Goal: Task Accomplishment & Management: Manage account settings

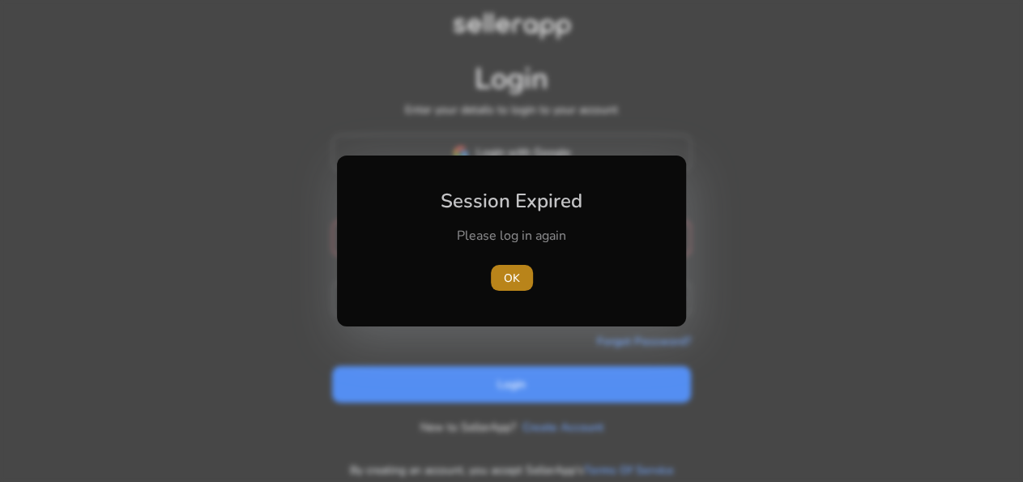
click at [510, 289] on span "button" at bounding box center [512, 277] width 42 height 39
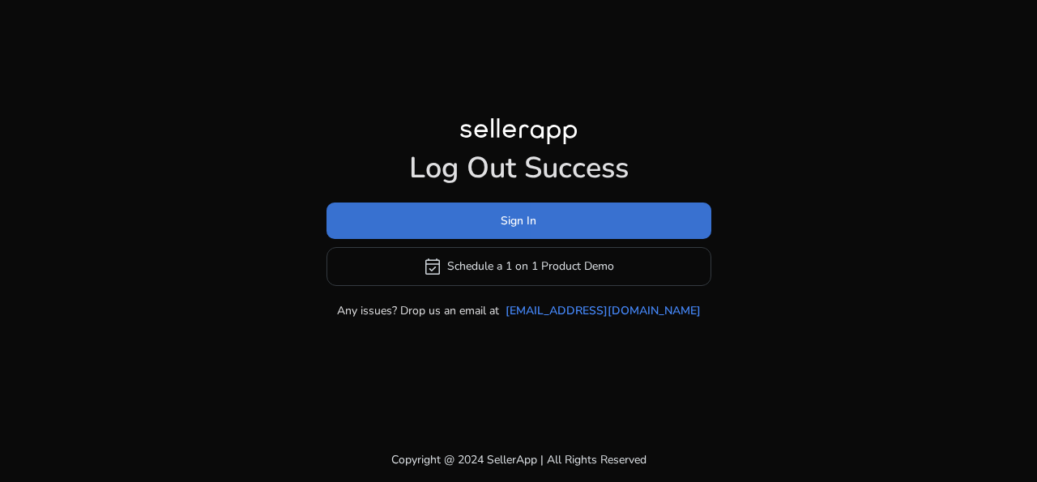
click at [580, 214] on span at bounding box center [518, 220] width 385 height 39
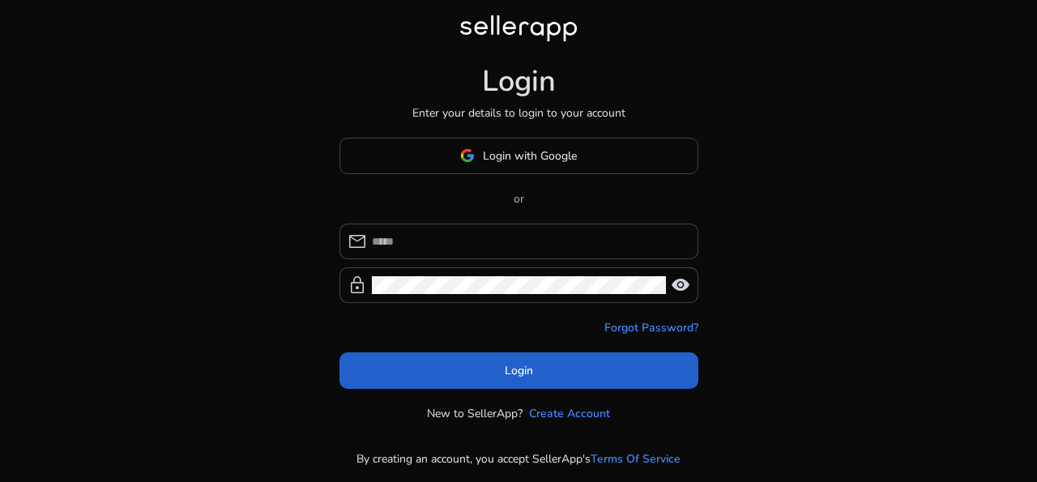
type input "**********"
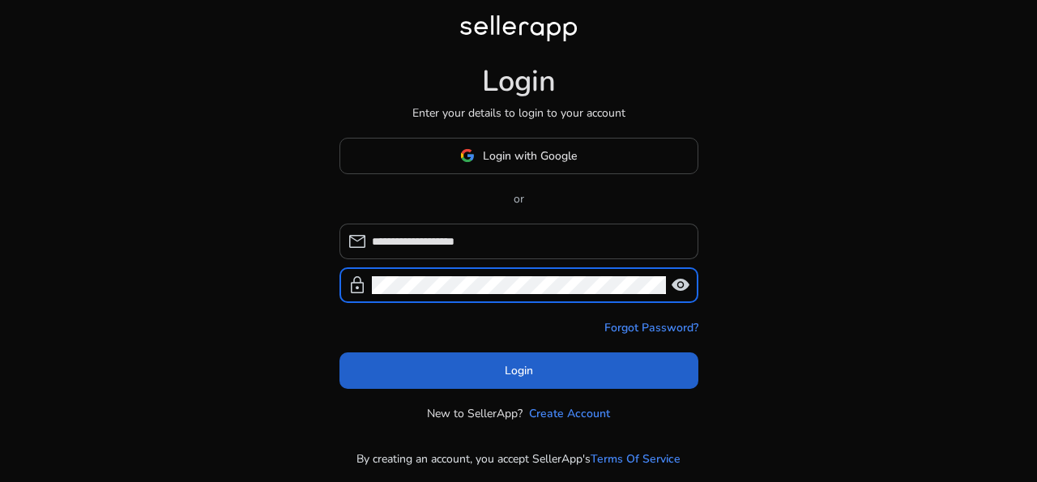
click at [543, 378] on span at bounding box center [518, 370] width 359 height 39
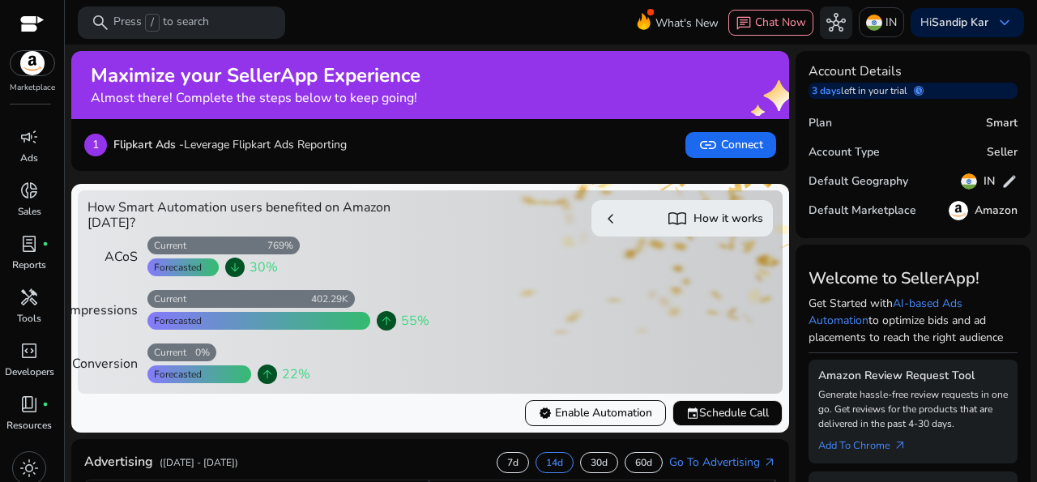
scroll to position [52, 0]
click at [27, 451] on span "light_mode" at bounding box center [28, 459] width 19 height 19
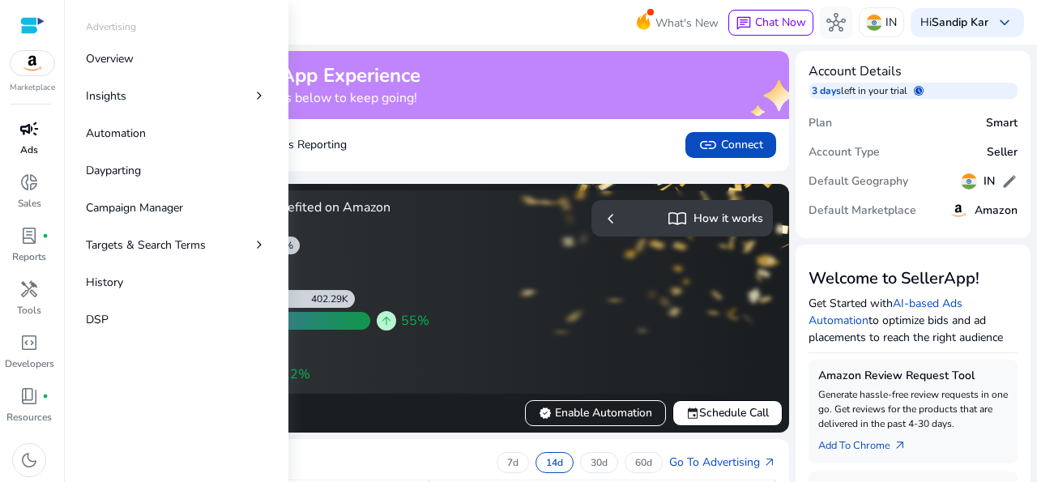
click at [34, 147] on link "campaign Ads" at bounding box center [29, 142] width 58 height 53
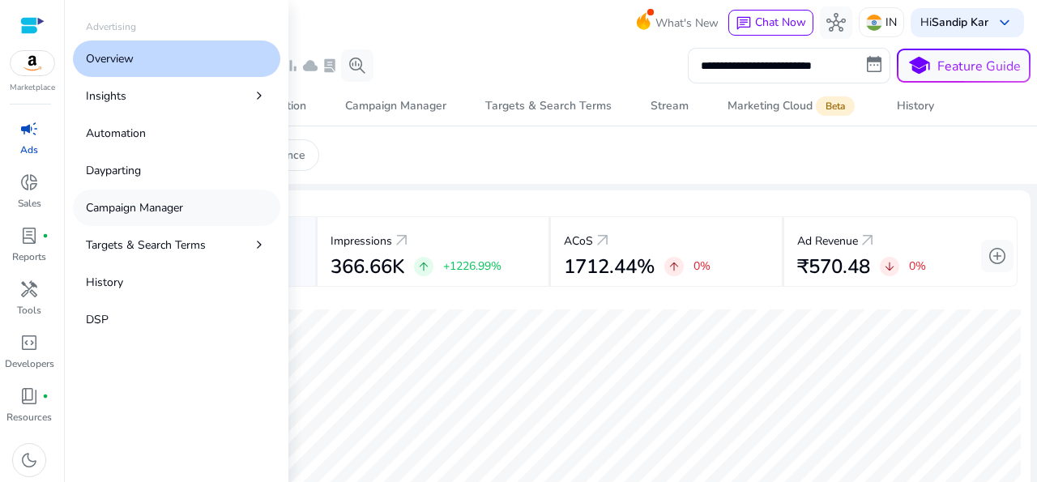
click at [137, 211] on p "Campaign Manager" at bounding box center [134, 207] width 97 height 17
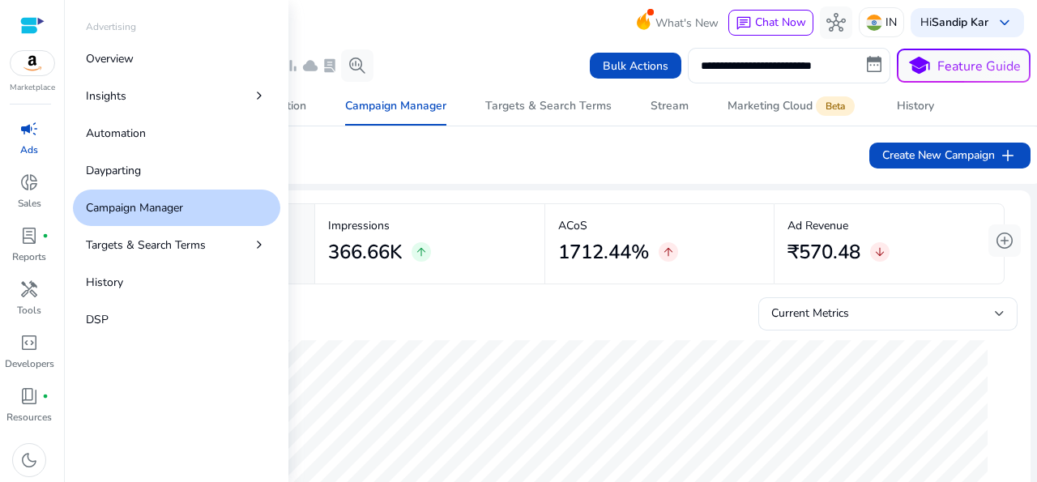
click at [137, 211] on p "Campaign Manager" at bounding box center [134, 207] width 97 height 17
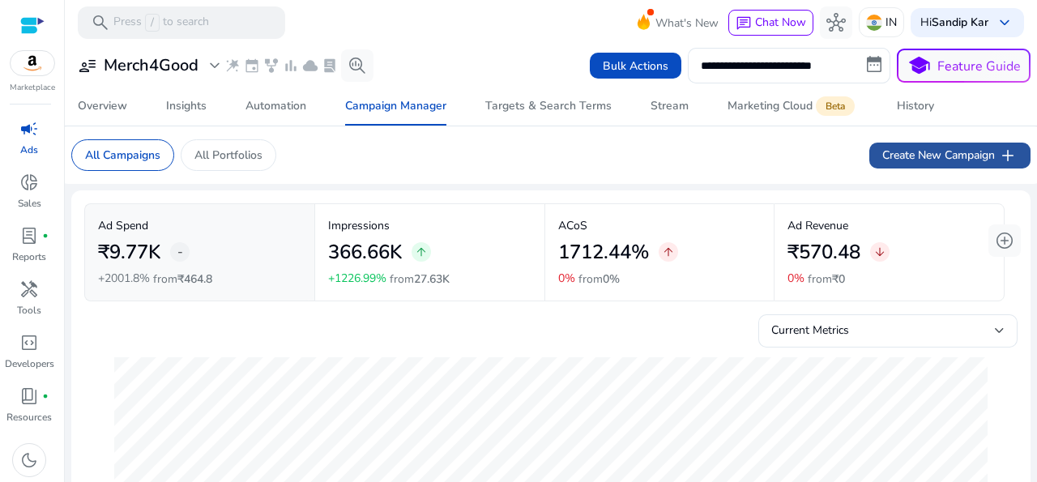
click at [932, 158] on span "Create New Campaign add" at bounding box center [949, 155] width 135 height 19
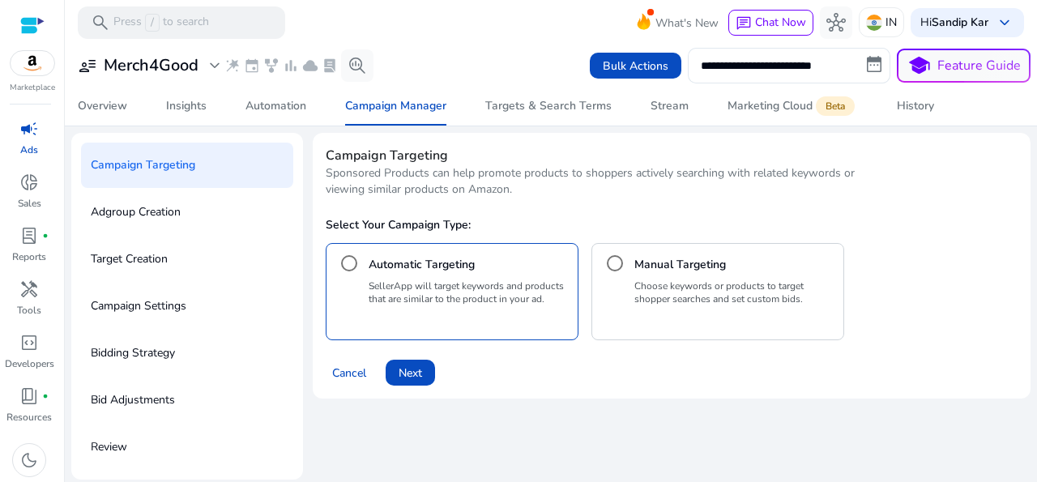
click at [174, 314] on p "Campaign Settings" at bounding box center [139, 306] width 96 height 26
click at [30, 143] on p "Product" at bounding box center [29, 148] width 35 height 15
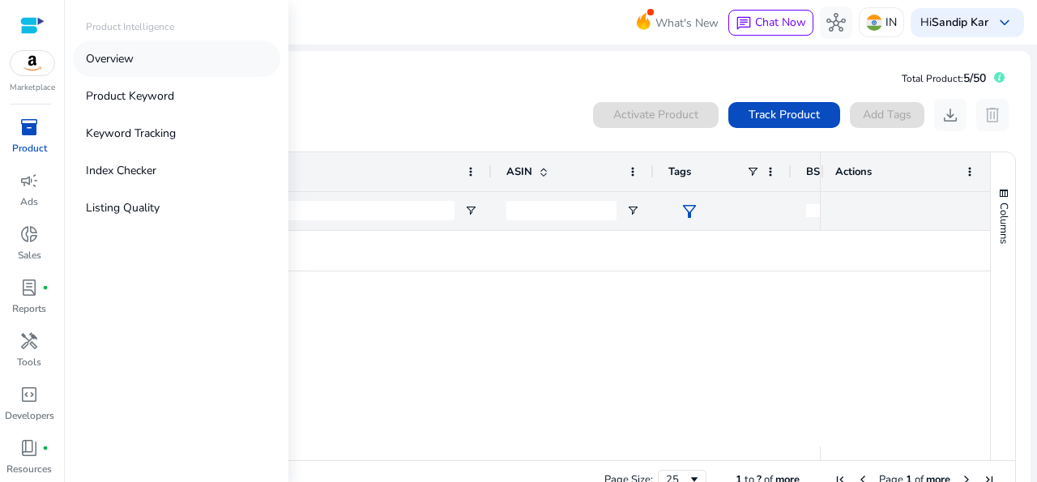
click at [130, 54] on p "Overview" at bounding box center [110, 58] width 48 height 17
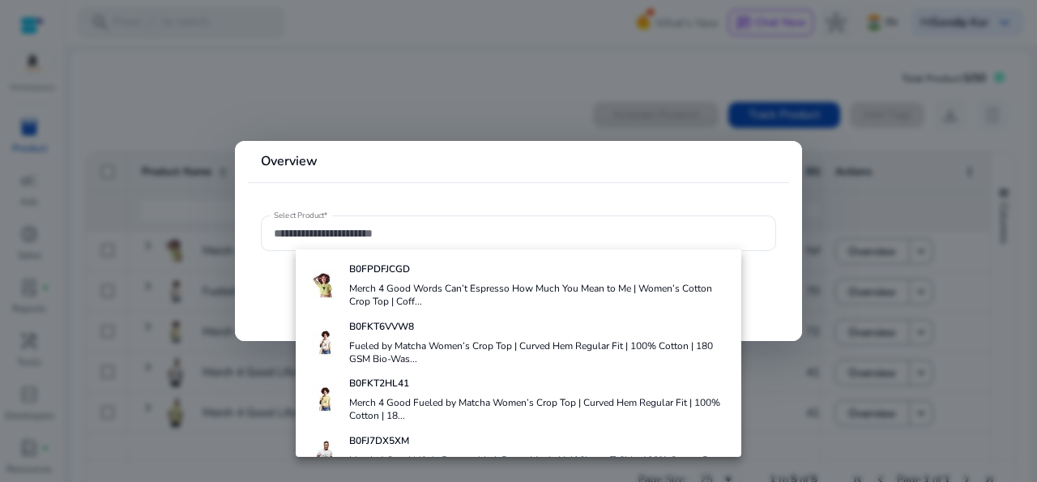
click at [258, 305] on mat-card "Overview Select Product*" at bounding box center [518, 241] width 567 height 200
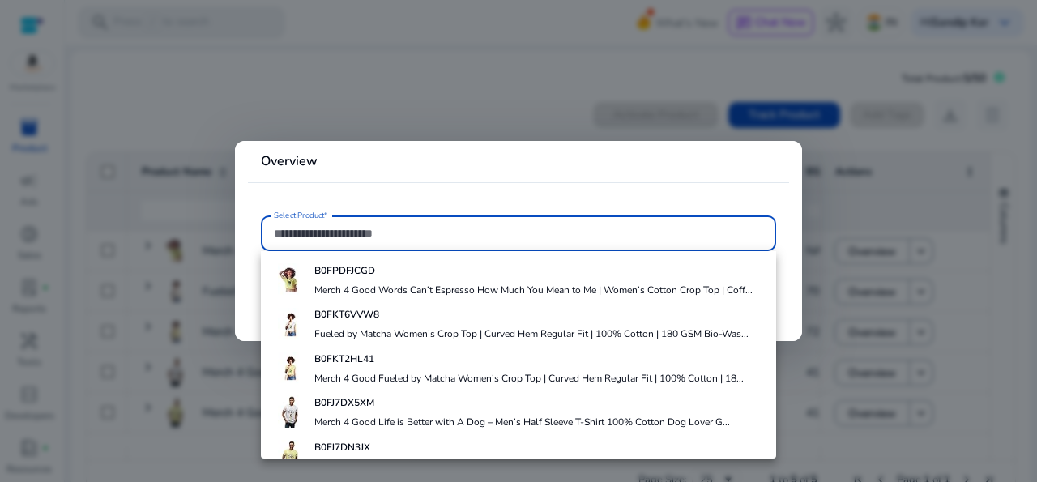
click at [430, 237] on input "Select Product*" at bounding box center [518, 233] width 489 height 18
paste input "**********"
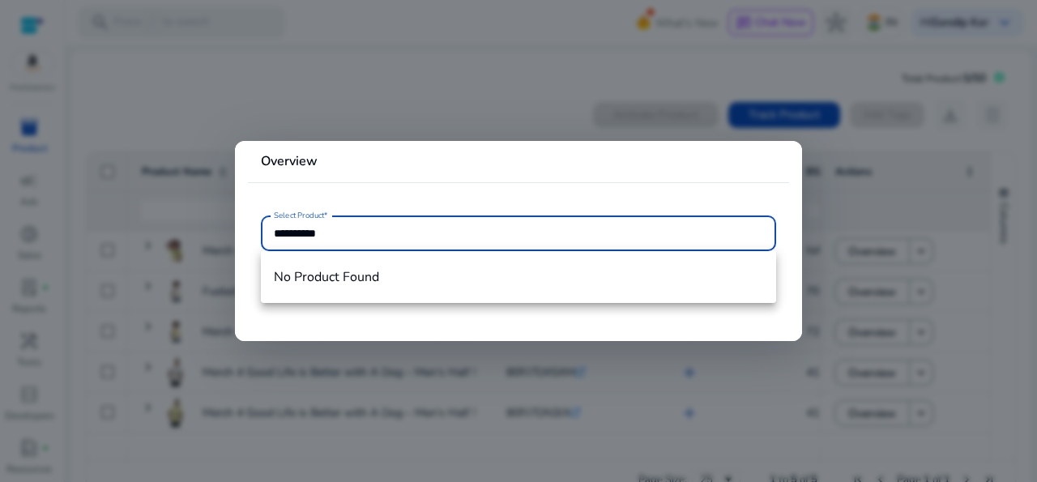
type input "**********"
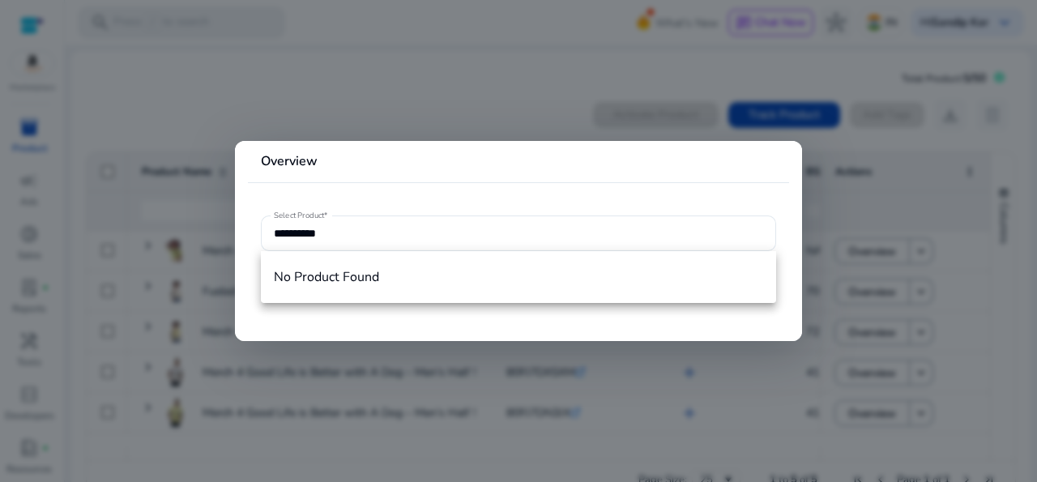
click at [386, 188] on mat-card "**********" at bounding box center [518, 241] width 567 height 200
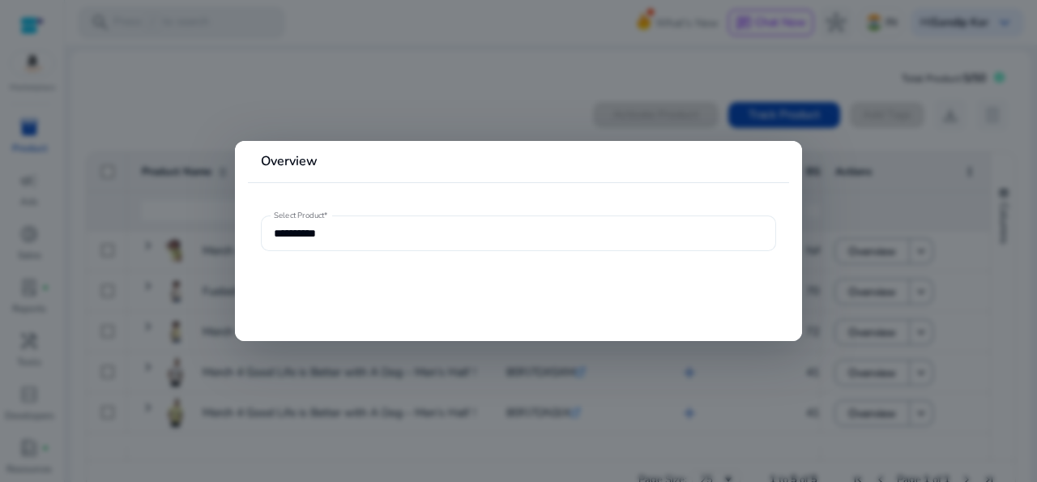
click at [461, 224] on div "**********" at bounding box center [518, 233] width 489 height 36
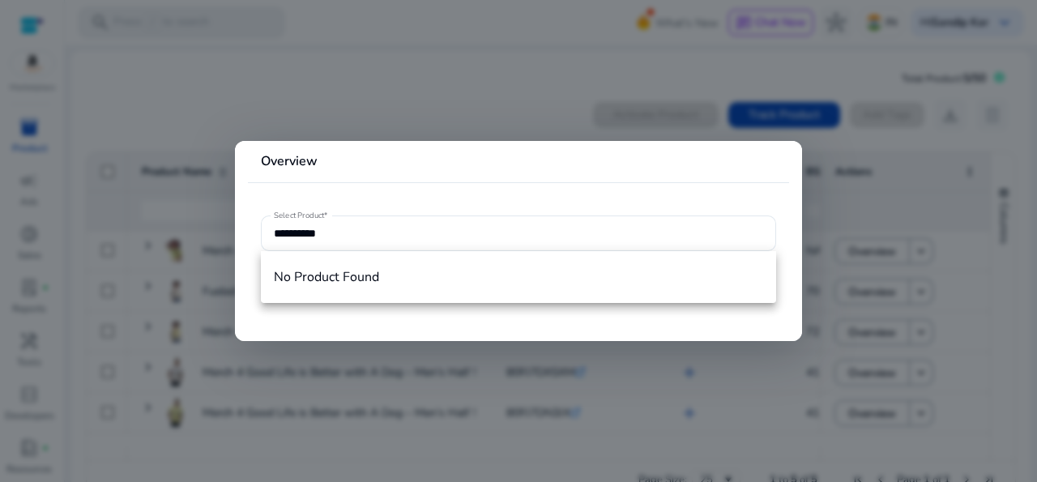
click at [825, 279] on div at bounding box center [518, 241] width 1037 height 482
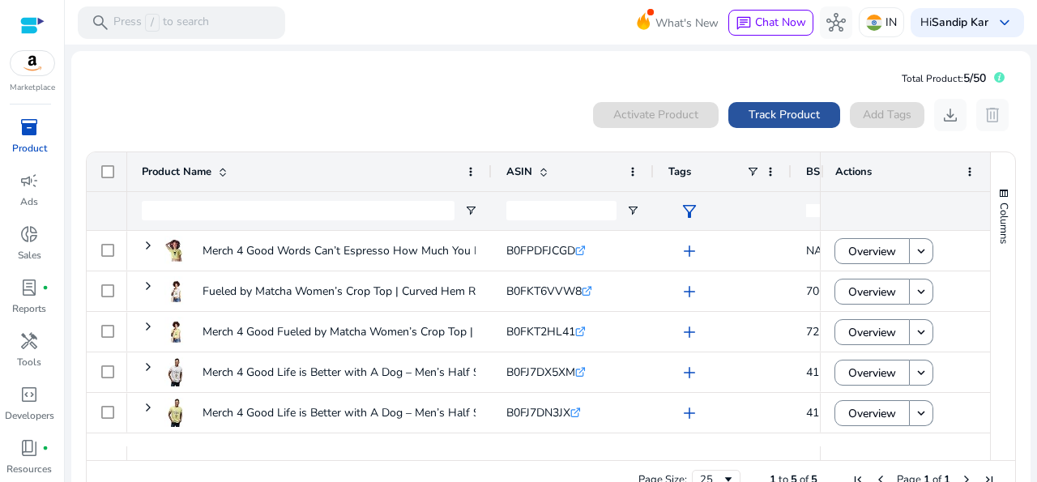
click at [769, 121] on span "Track Product" at bounding box center [783, 114] width 71 height 17
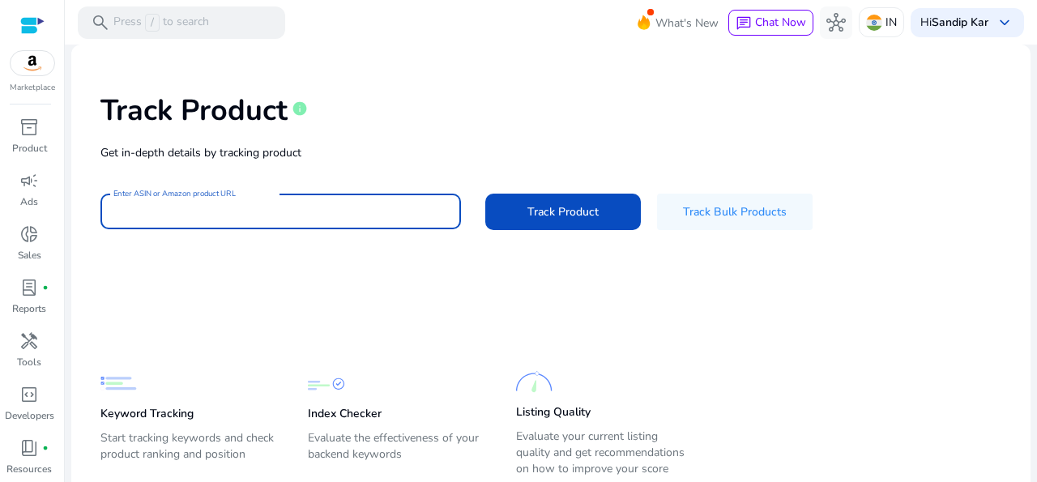
click at [367, 204] on input "Enter ASIN or Amazon product URL" at bounding box center [280, 211] width 335 height 18
paste input "**********"
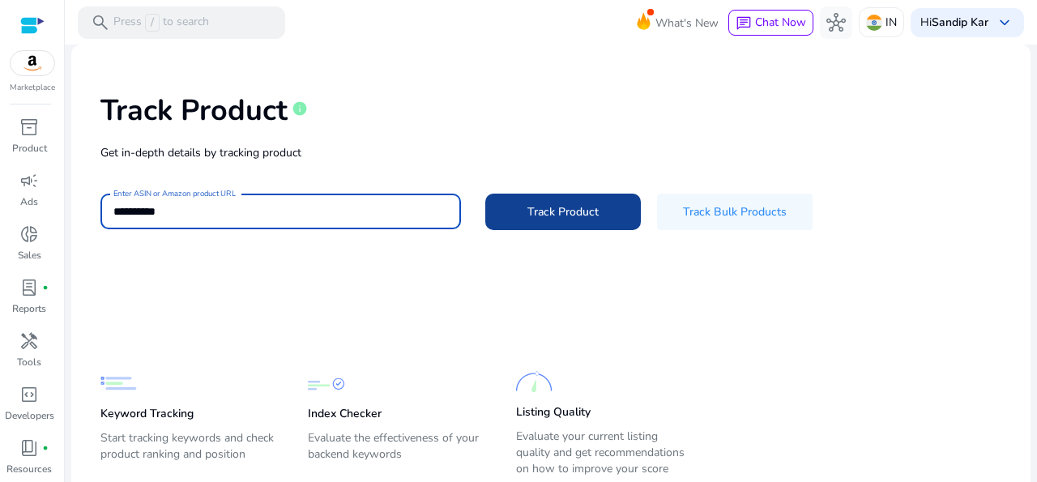
type input "**********"
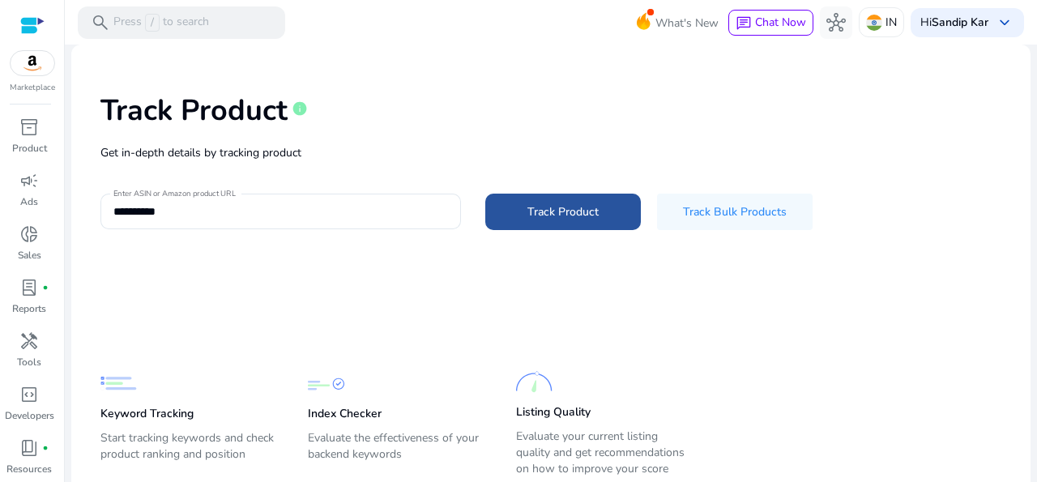
click at [527, 211] on span "Track Product" at bounding box center [562, 211] width 71 height 17
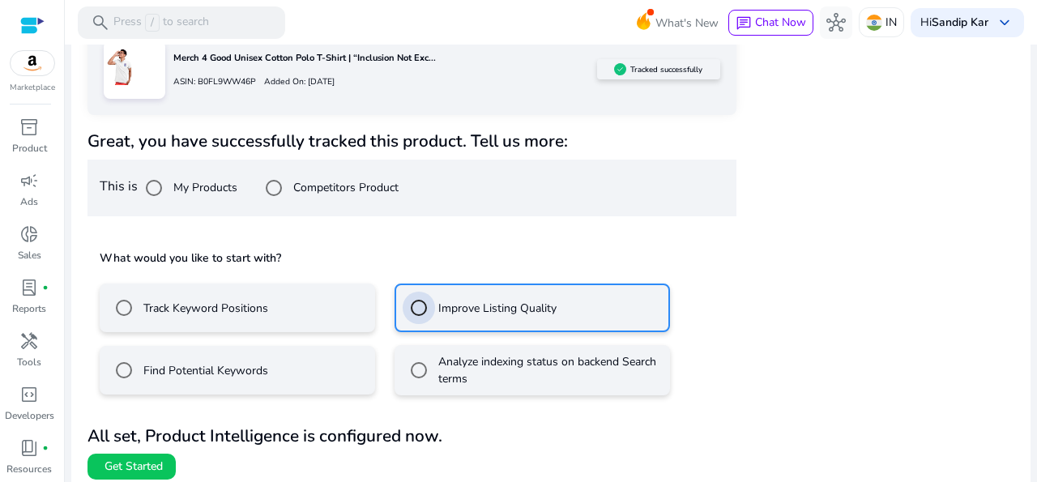
scroll to position [247, 0]
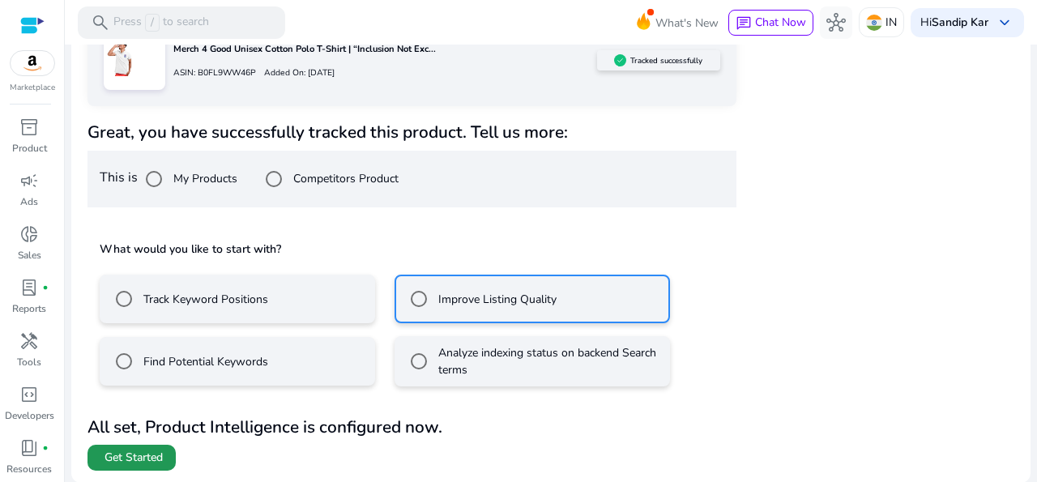
click at [136, 455] on span "Get Started" at bounding box center [133, 458] width 58 height 16
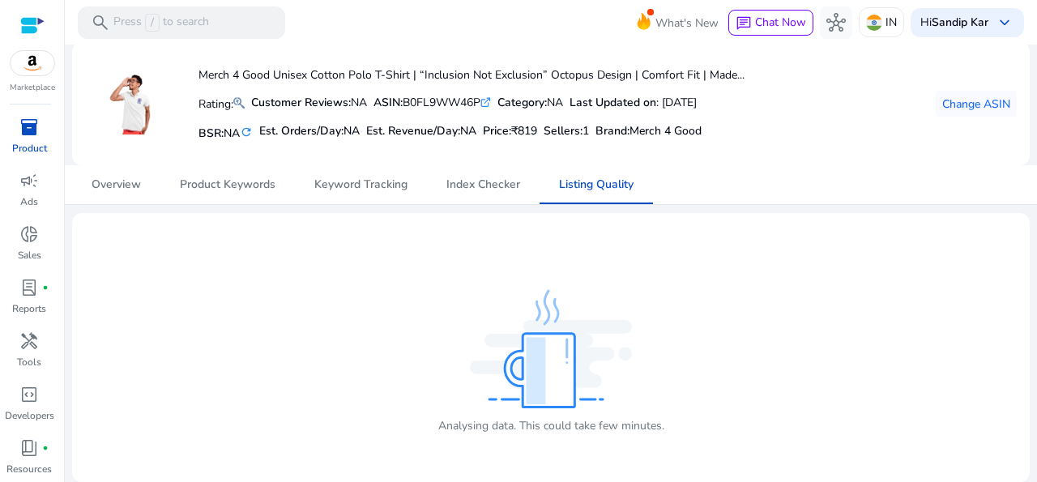
scroll to position [7, 0]
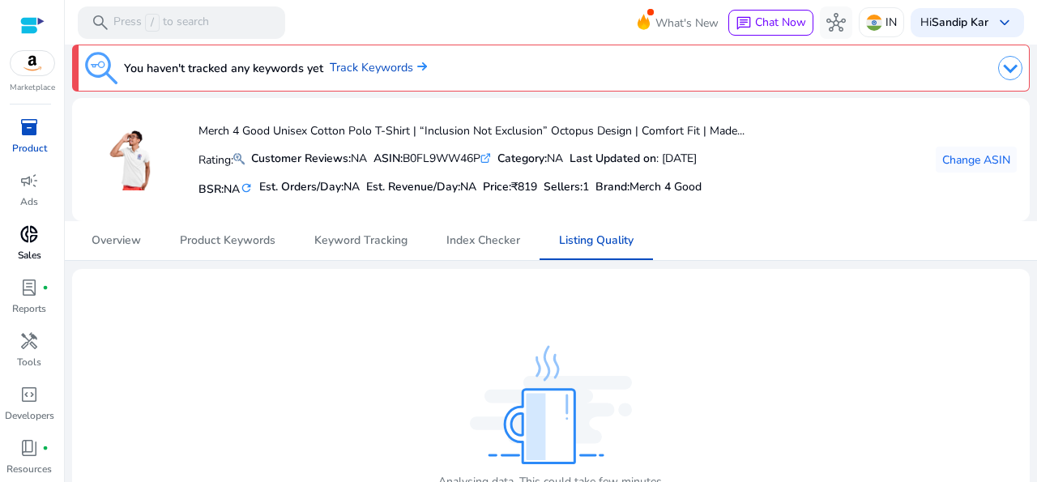
click at [26, 237] on span "donut_small" at bounding box center [28, 233] width 19 height 19
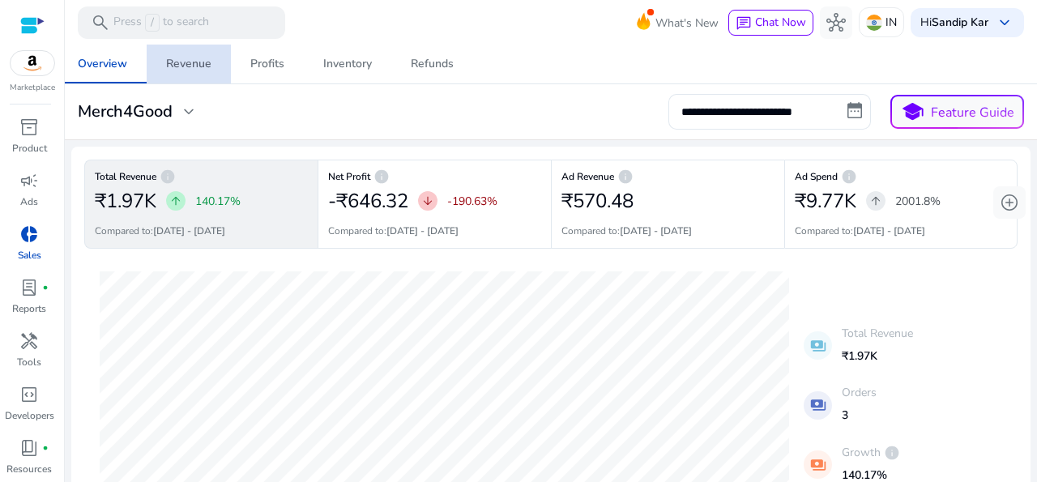
click at [189, 67] on div "Revenue" at bounding box center [188, 63] width 45 height 11
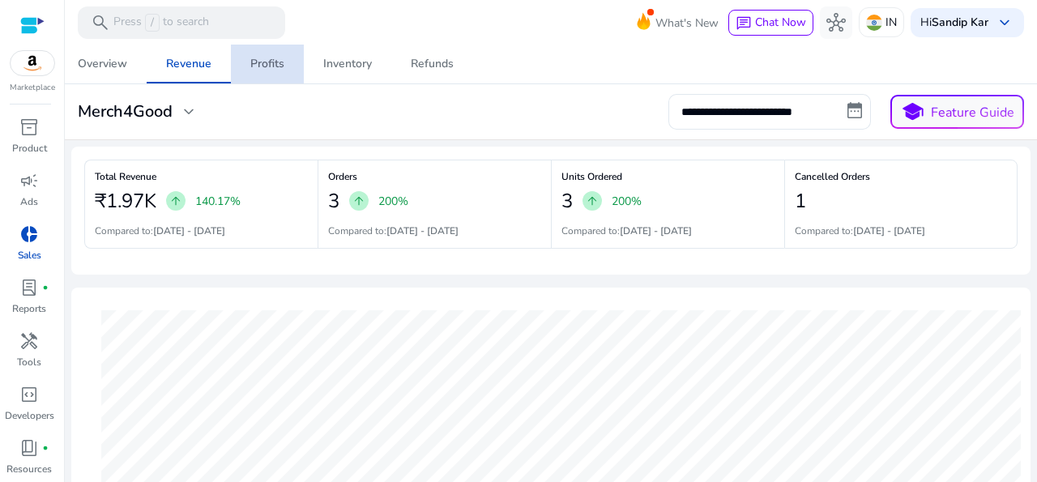
click at [268, 59] on div "Profits" at bounding box center [267, 63] width 34 height 11
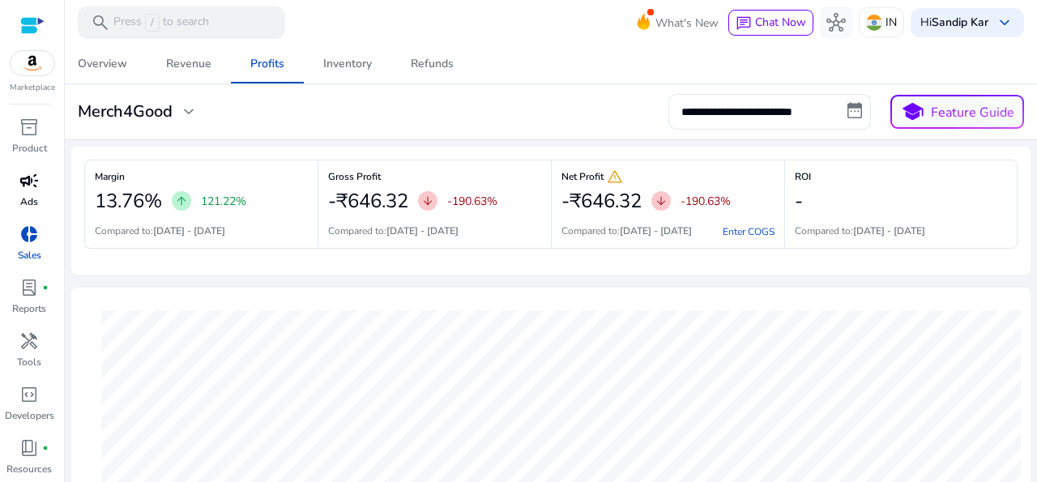
click at [27, 199] on p "Ads" at bounding box center [29, 201] width 18 height 15
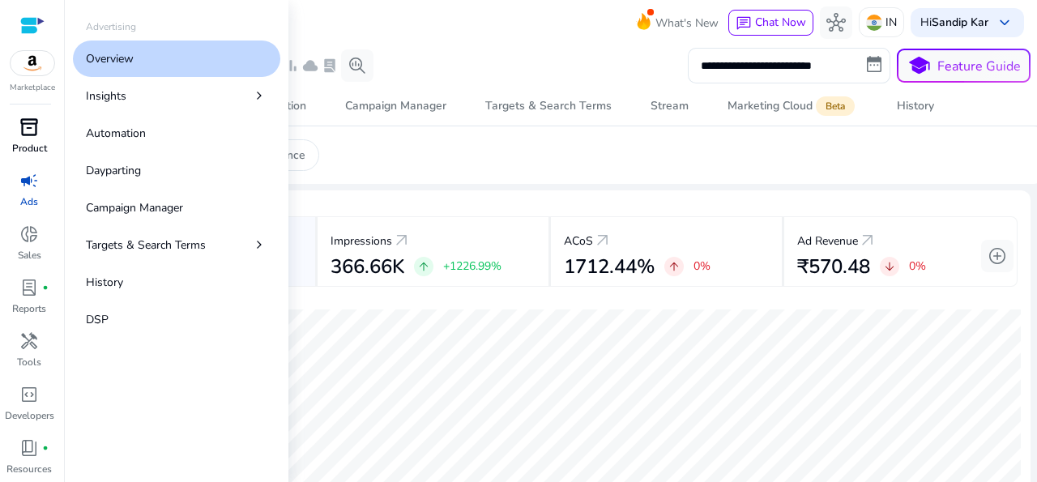
click at [20, 129] on span "inventory_2" at bounding box center [28, 126] width 19 height 19
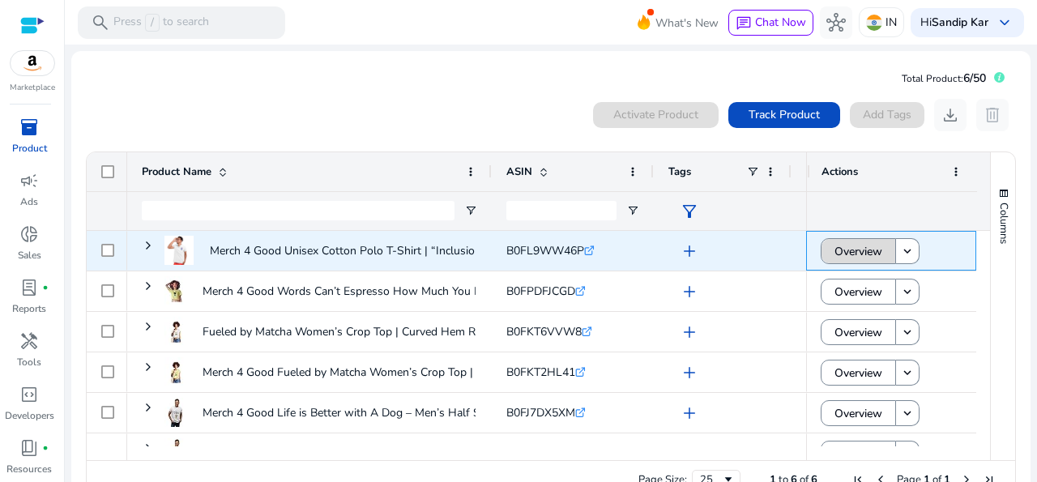
click at [859, 253] on span "Overview" at bounding box center [858, 251] width 48 height 33
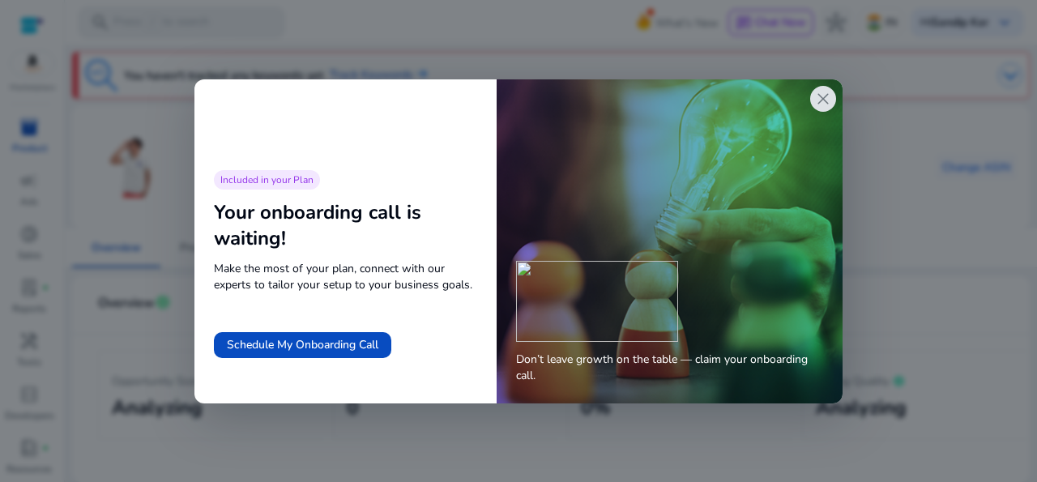
click at [819, 107] on span "close" at bounding box center [822, 98] width 19 height 19
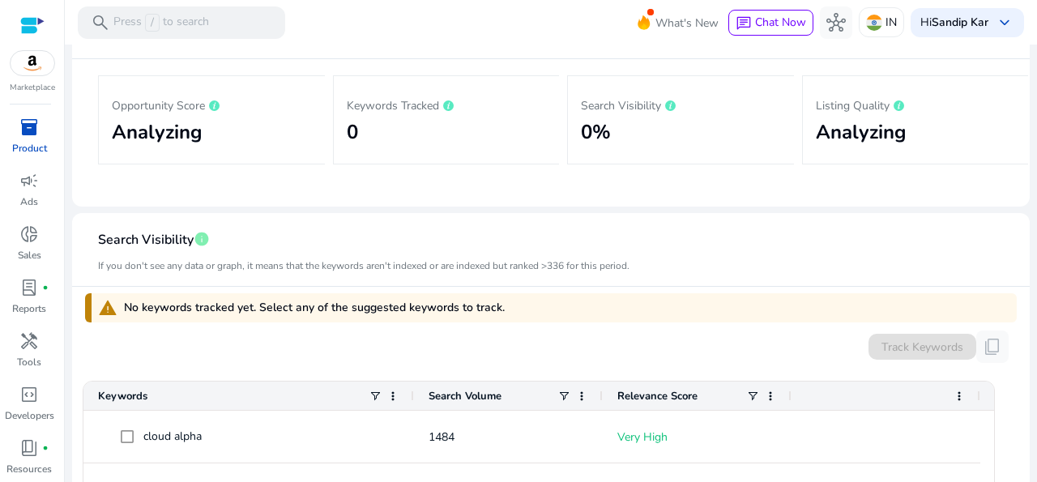
scroll to position [279, 0]
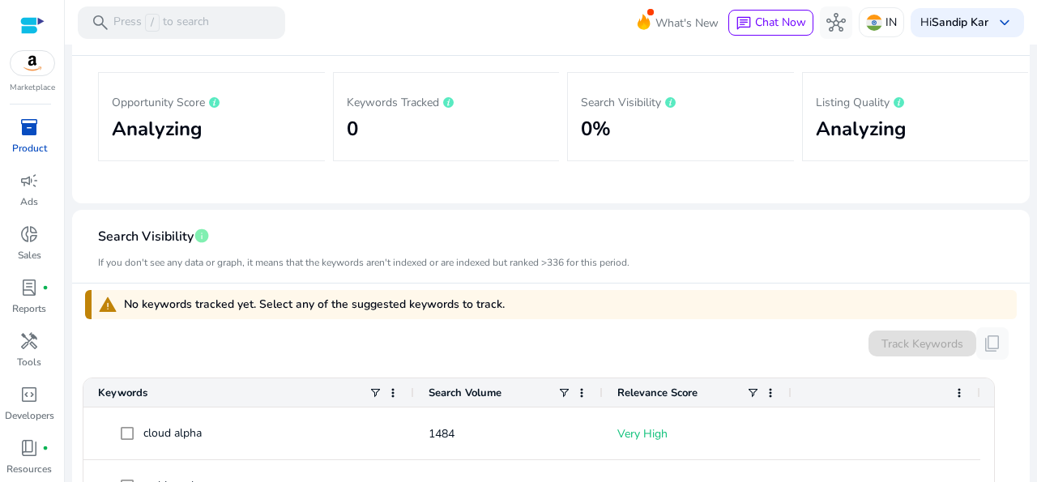
click at [29, 142] on p "Product" at bounding box center [29, 148] width 35 height 15
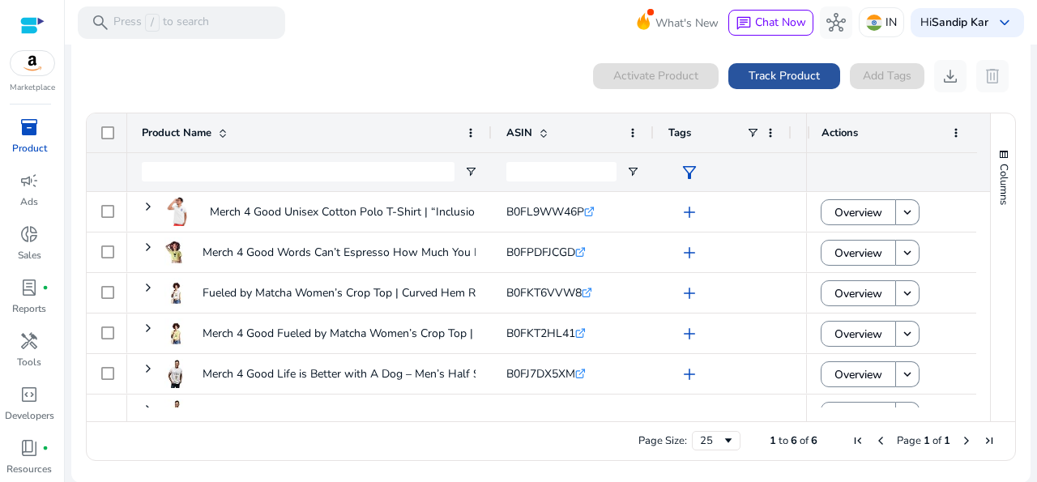
click at [762, 73] on span "Track Product" at bounding box center [783, 75] width 71 height 17
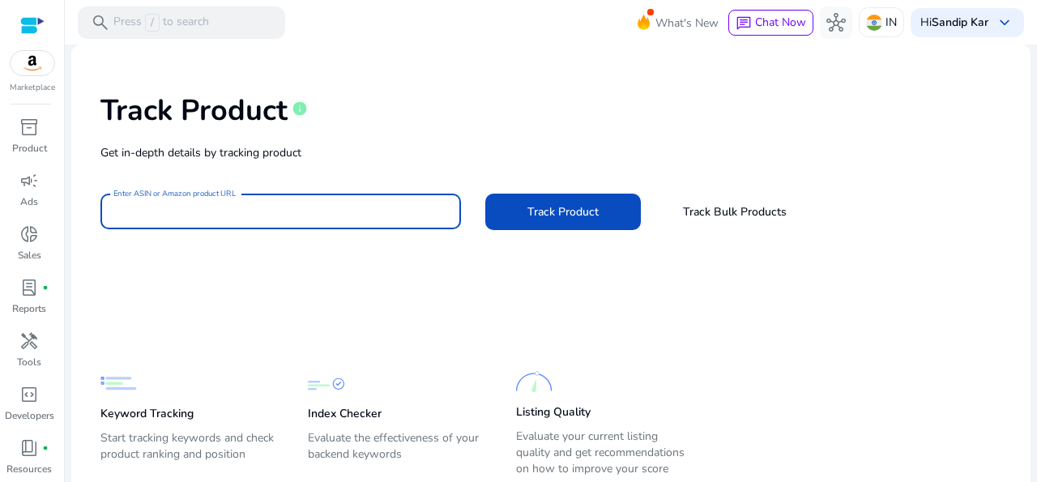
click at [255, 211] on input "Enter ASIN or Amazon product URL" at bounding box center [280, 211] width 335 height 18
paste input "**********"
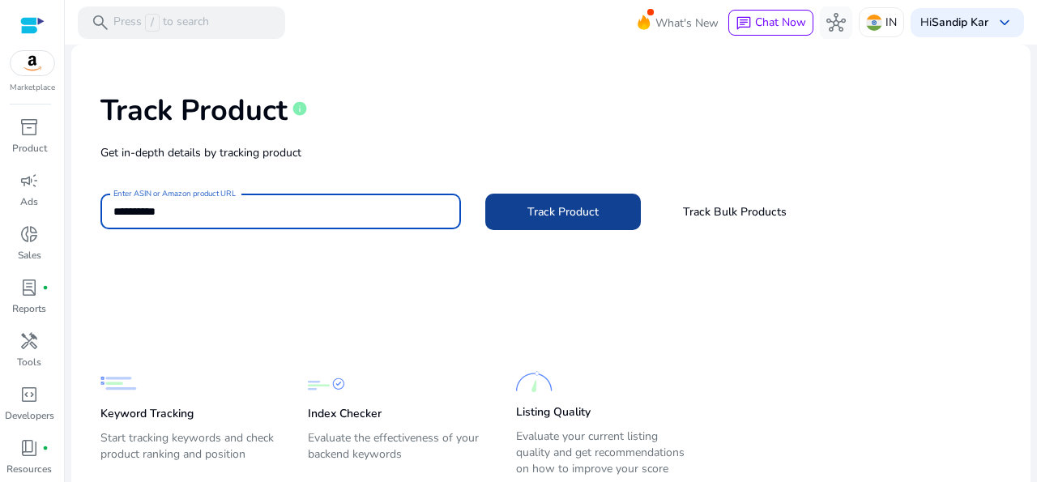
type input "**********"
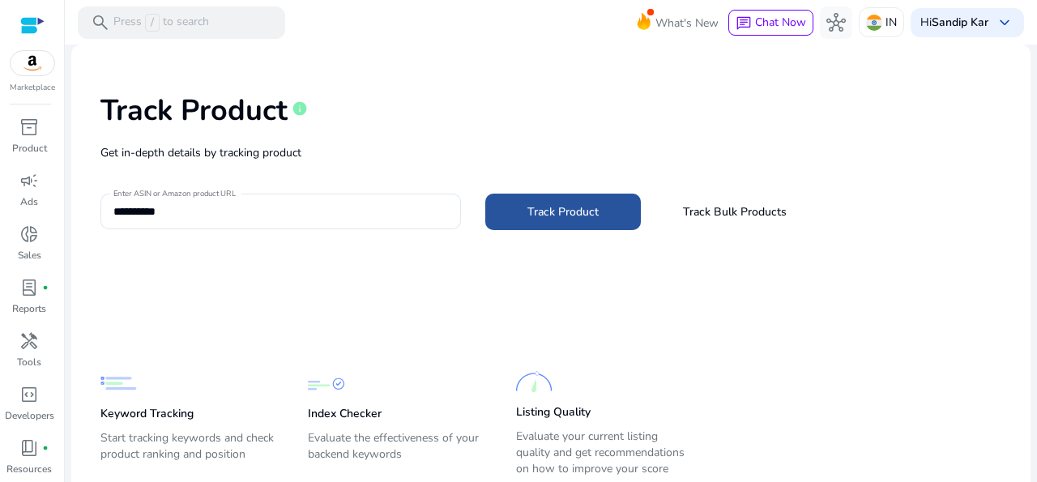
click at [548, 214] on span "Track Product" at bounding box center [562, 211] width 71 height 17
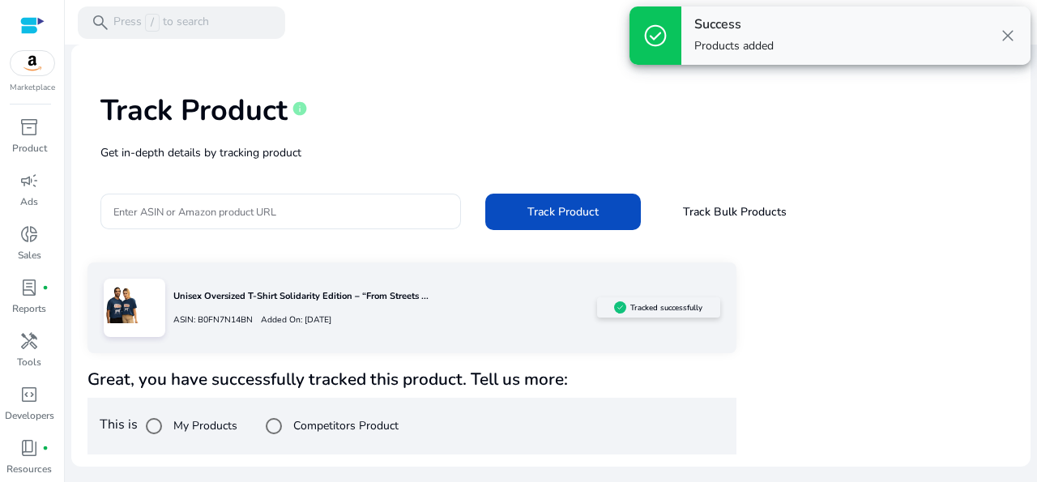
click at [1003, 35] on span "close" at bounding box center [1007, 35] width 19 height 19
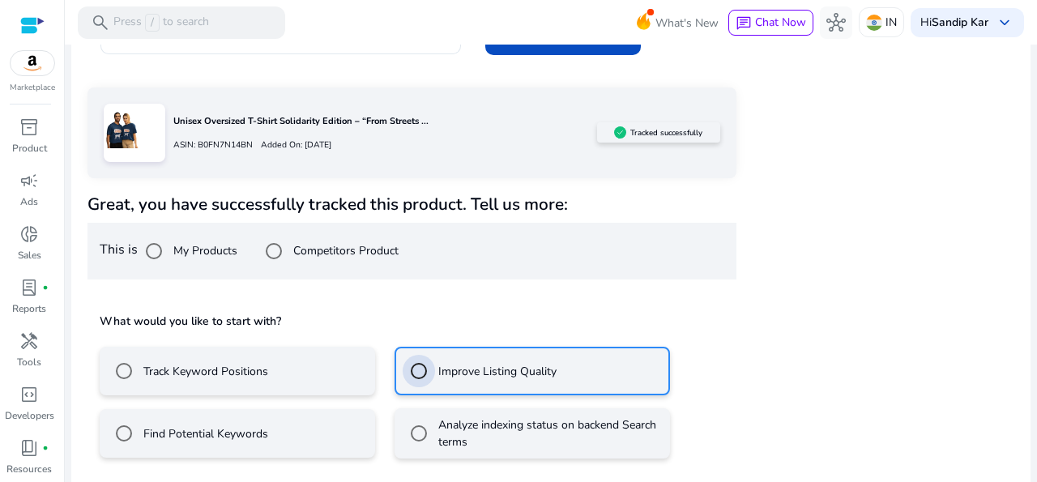
scroll to position [247, 0]
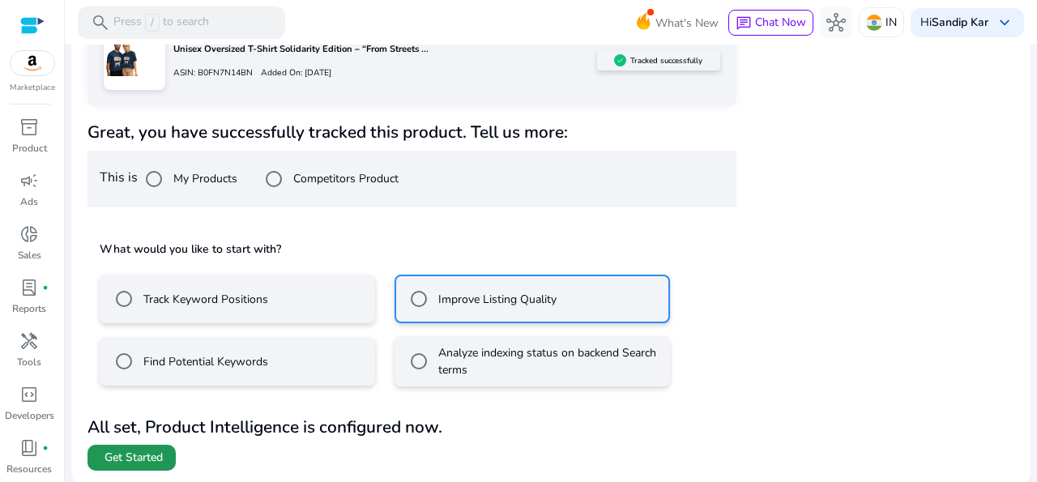
click at [139, 450] on span "Get Started" at bounding box center [133, 458] width 58 height 16
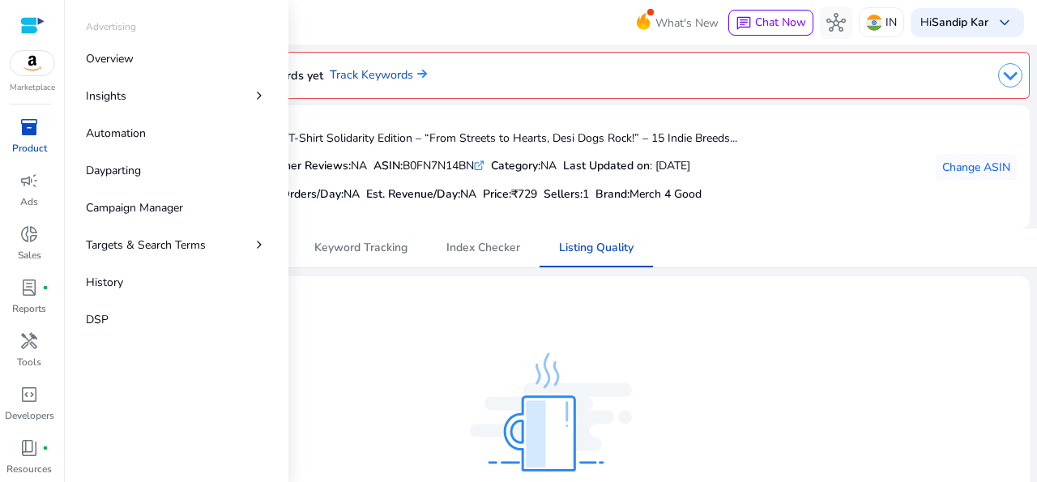
click at [23, 150] on p "Product" at bounding box center [29, 148] width 35 height 15
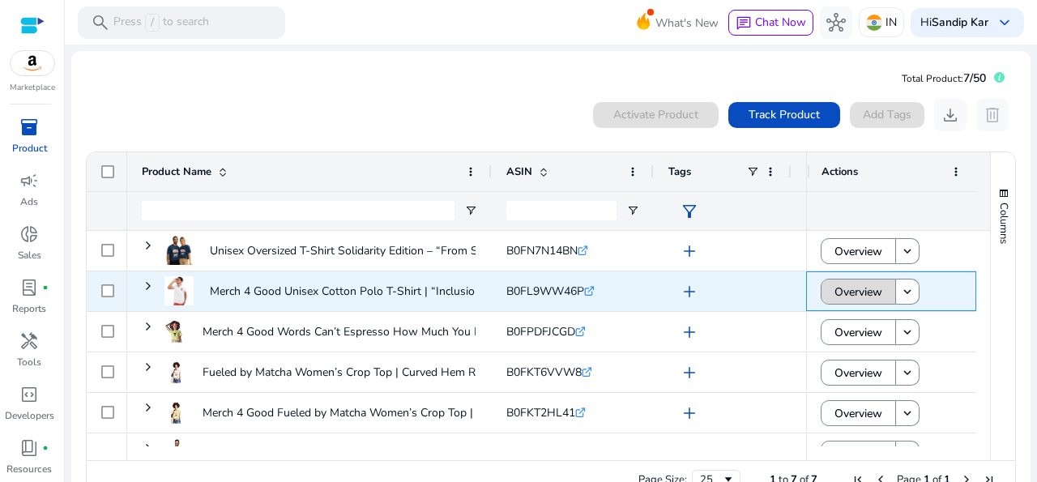
click at [834, 288] on span "Overview" at bounding box center [858, 291] width 48 height 33
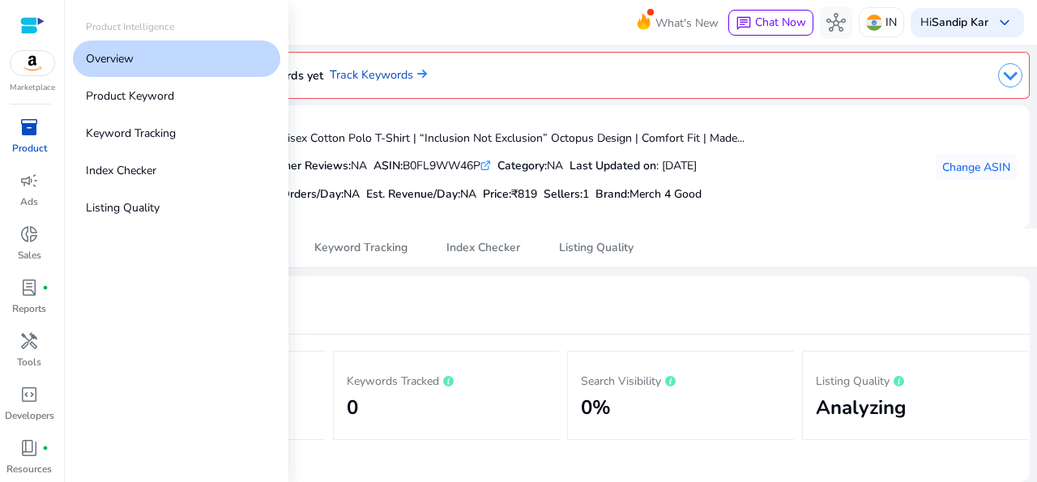
click at [24, 150] on p "Product" at bounding box center [29, 148] width 35 height 15
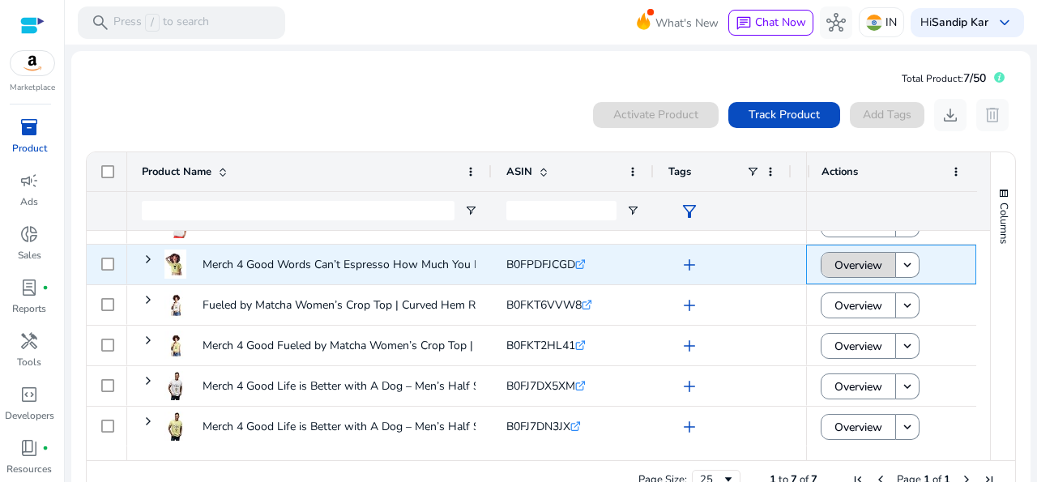
click at [843, 271] on span "Overview" at bounding box center [858, 265] width 48 height 33
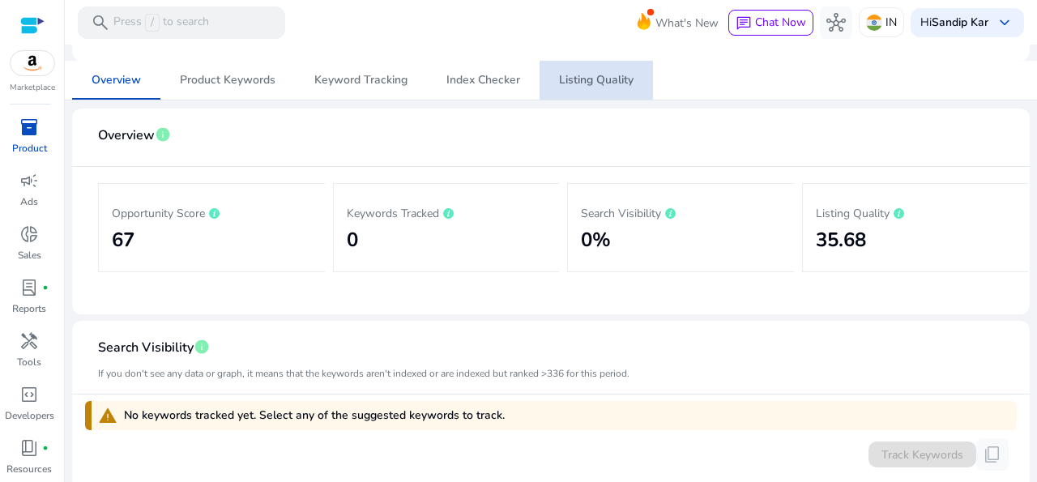
click at [603, 75] on span "Listing Quality" at bounding box center [596, 80] width 75 height 11
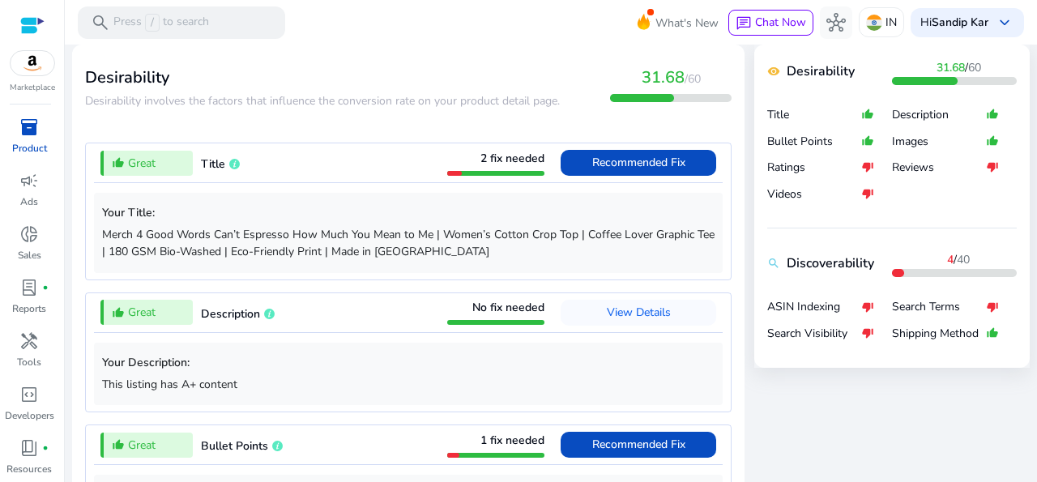
scroll to position [593, 0]
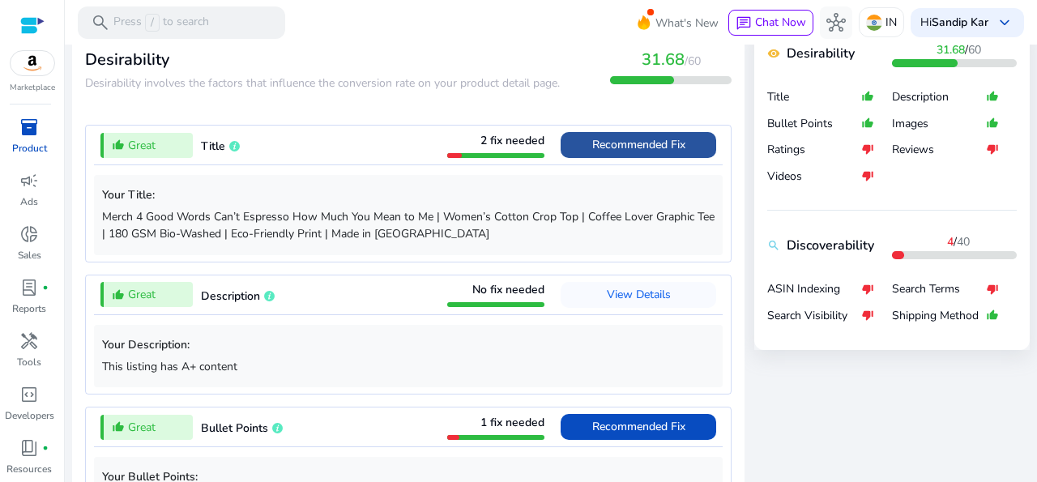
click at [641, 150] on span "Recommended Fix" at bounding box center [638, 144] width 93 height 15
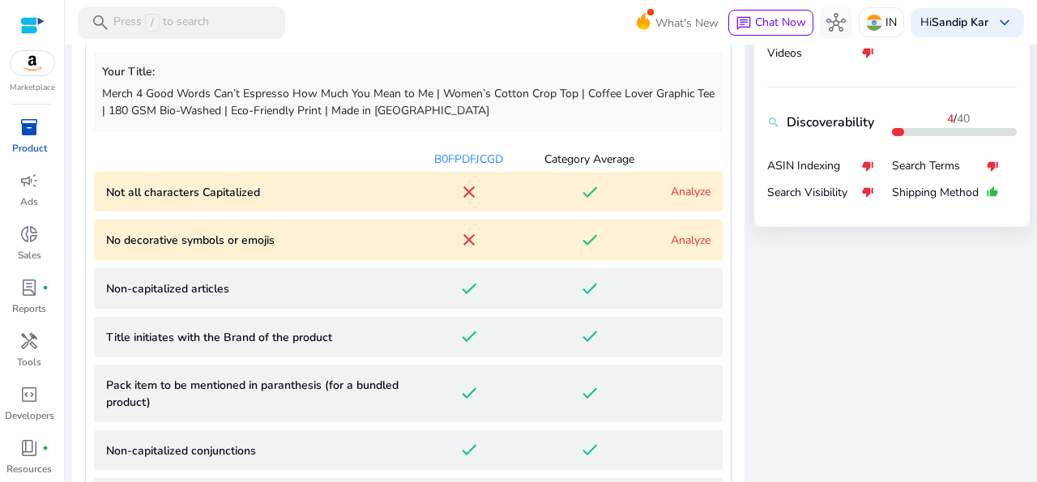
scroll to position [717, 0]
click at [672, 184] on link "Analyze" at bounding box center [691, 190] width 40 height 15
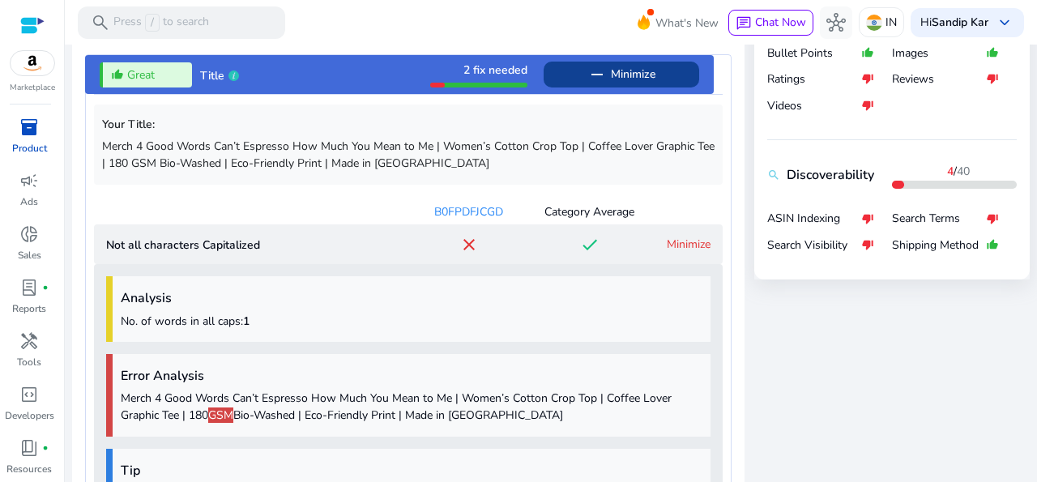
scroll to position [630, 0]
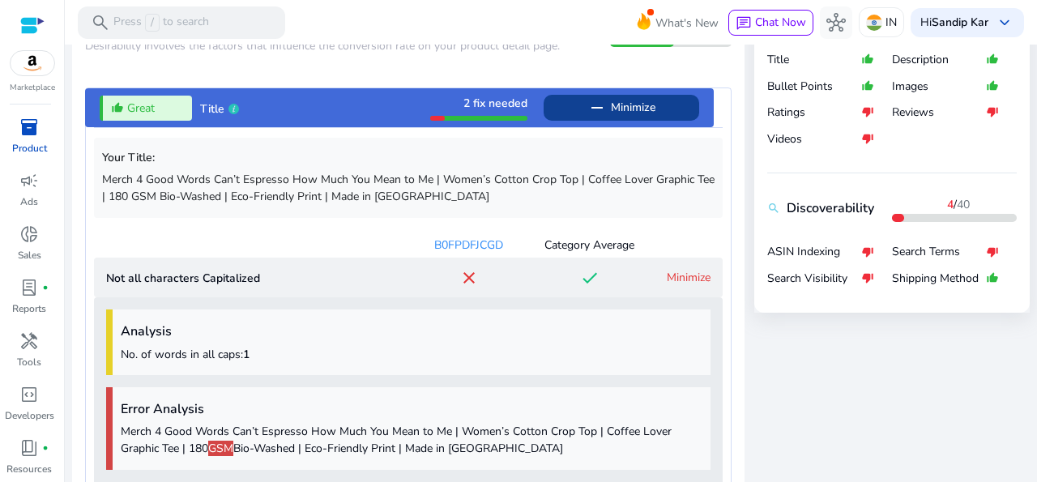
click at [689, 280] on link "Minimize" at bounding box center [689, 277] width 44 height 15
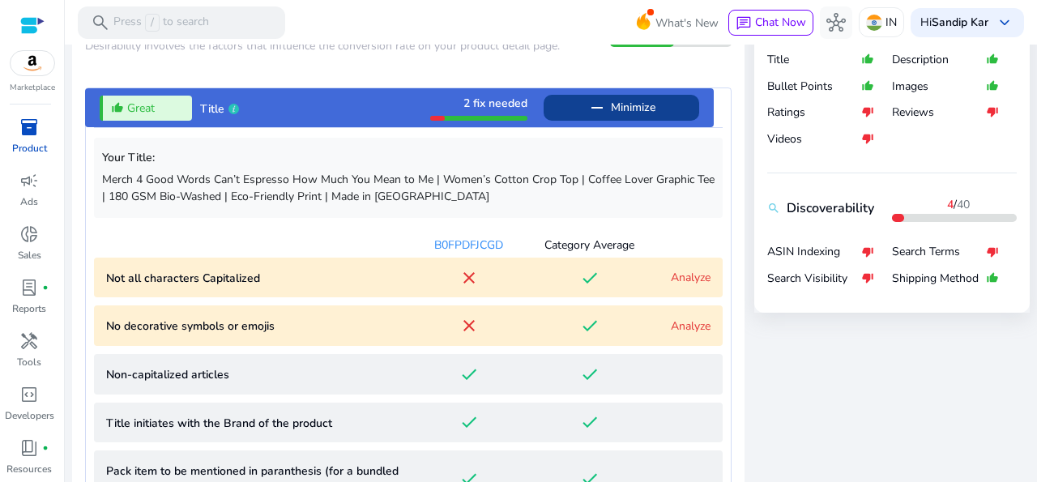
scroll to position [682, 0]
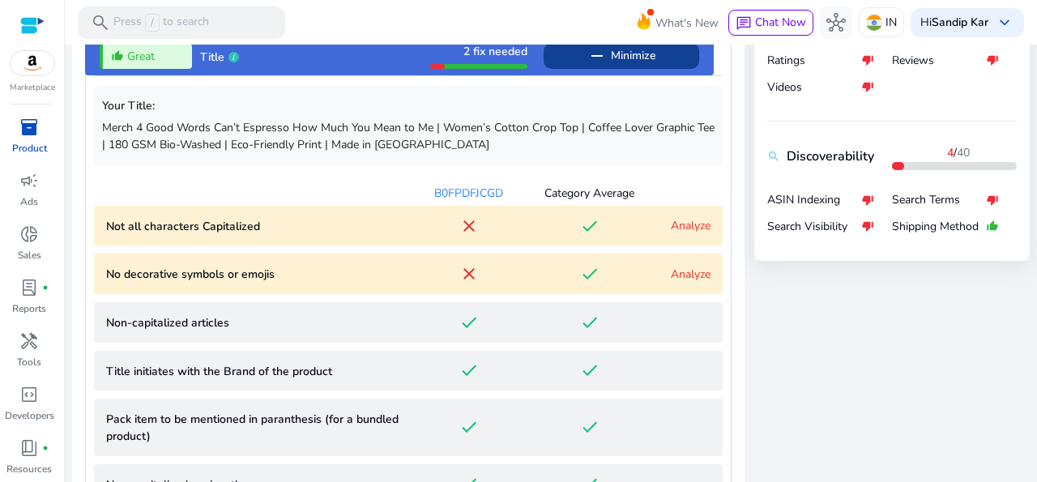
click at [686, 274] on link "Analyze" at bounding box center [691, 273] width 40 height 15
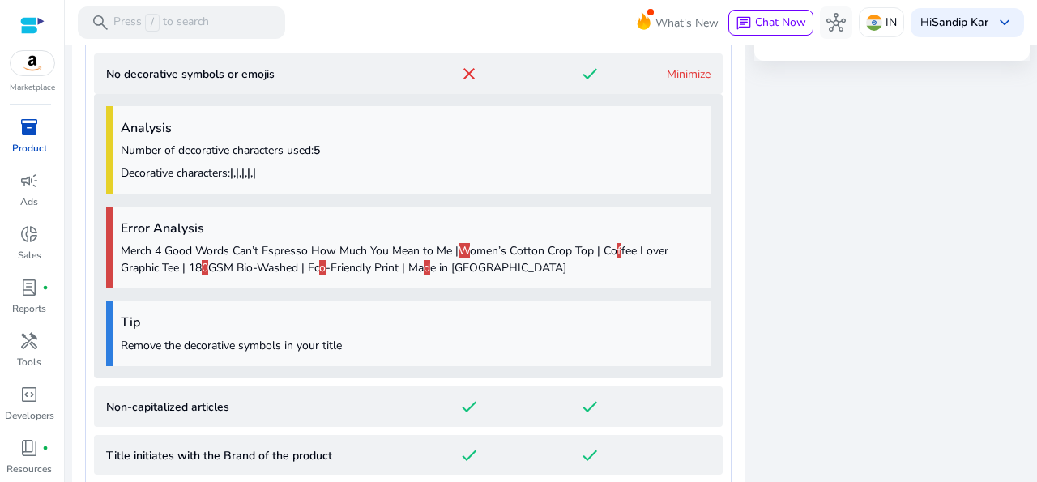
scroll to position [830, 0]
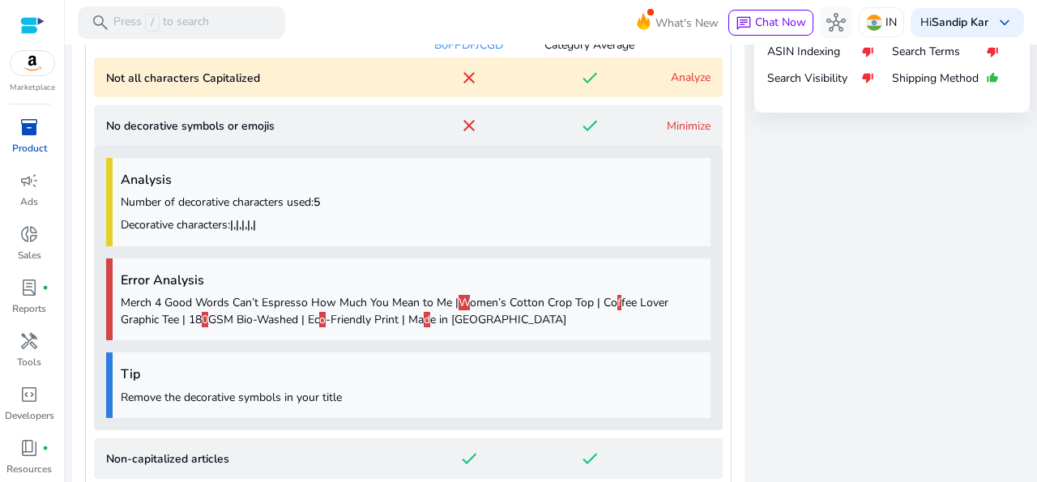
click at [686, 130] on link "Minimize" at bounding box center [689, 125] width 44 height 15
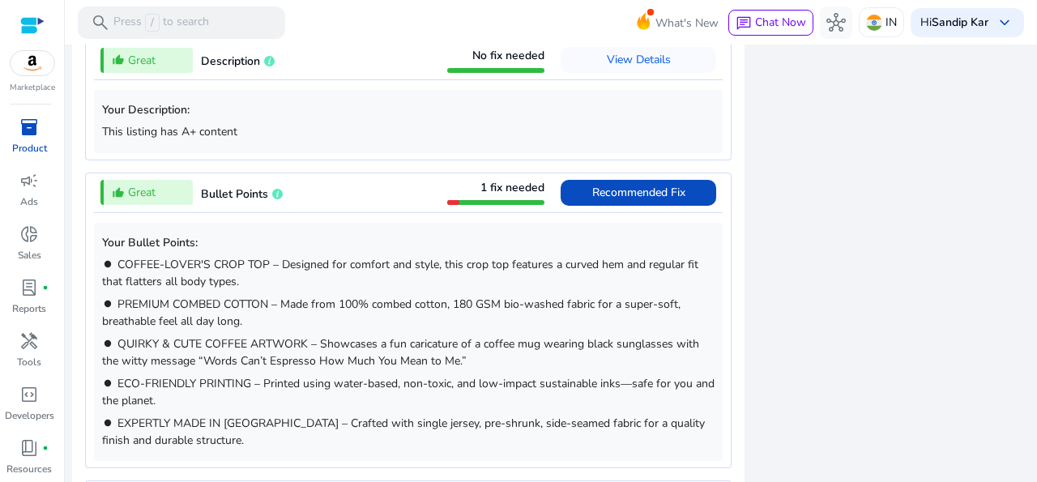
scroll to position [1557, 0]
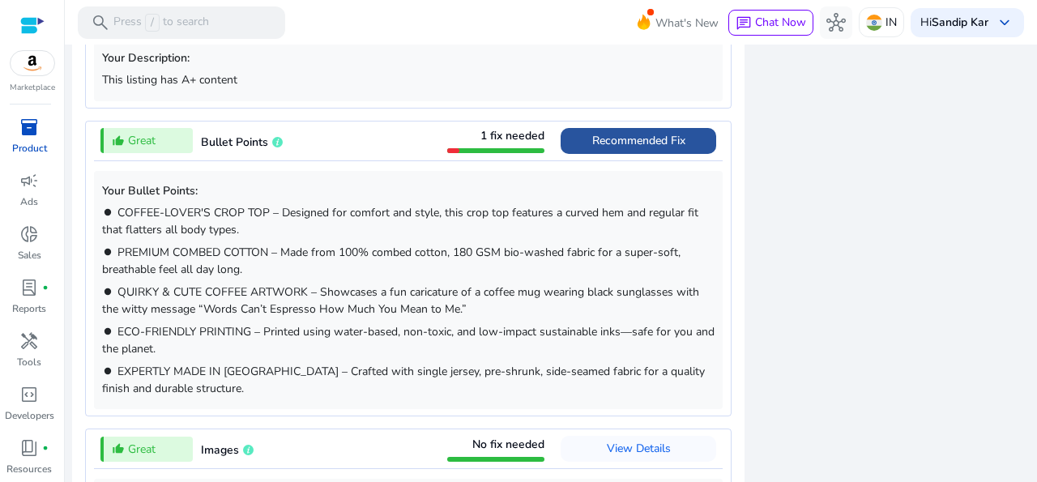
click at [641, 146] on span "Recommended Fix" at bounding box center [638, 140] width 93 height 15
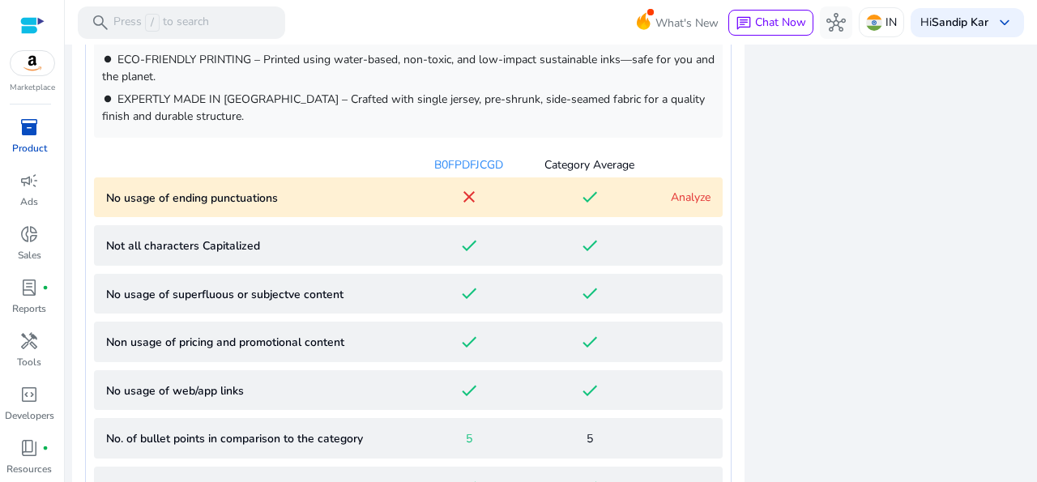
scroll to position [1153, 0]
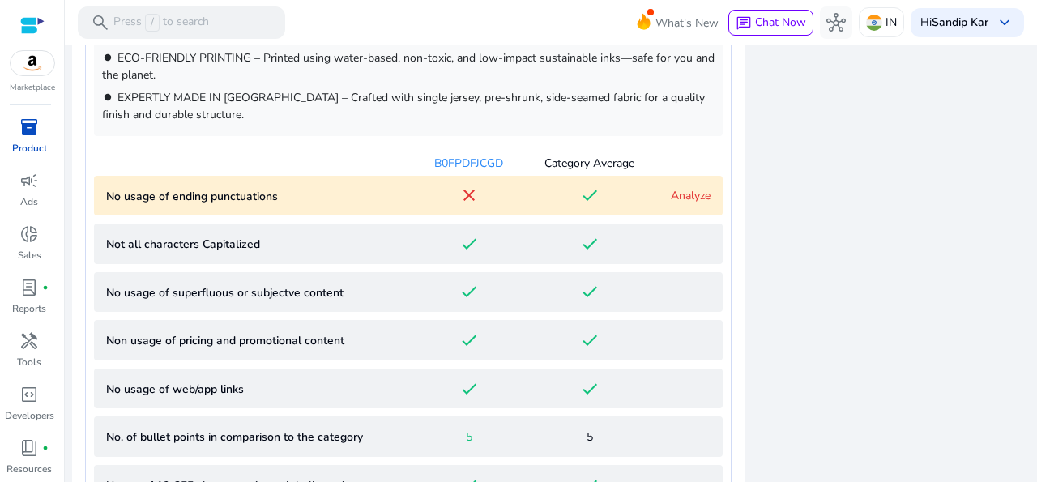
click at [687, 201] on punctuations "No usage of ending punctuations close done Analyze" at bounding box center [408, 196] width 629 height 40
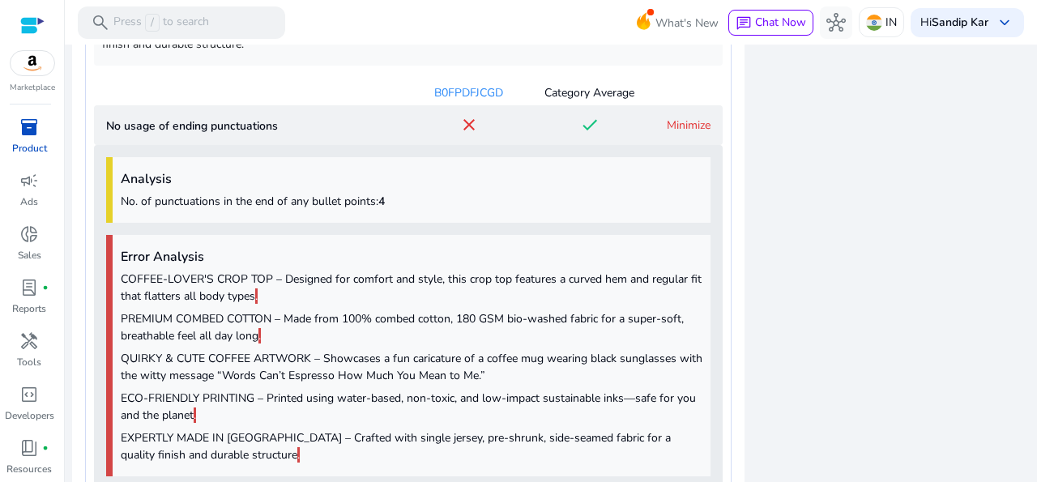
scroll to position [1221, 0]
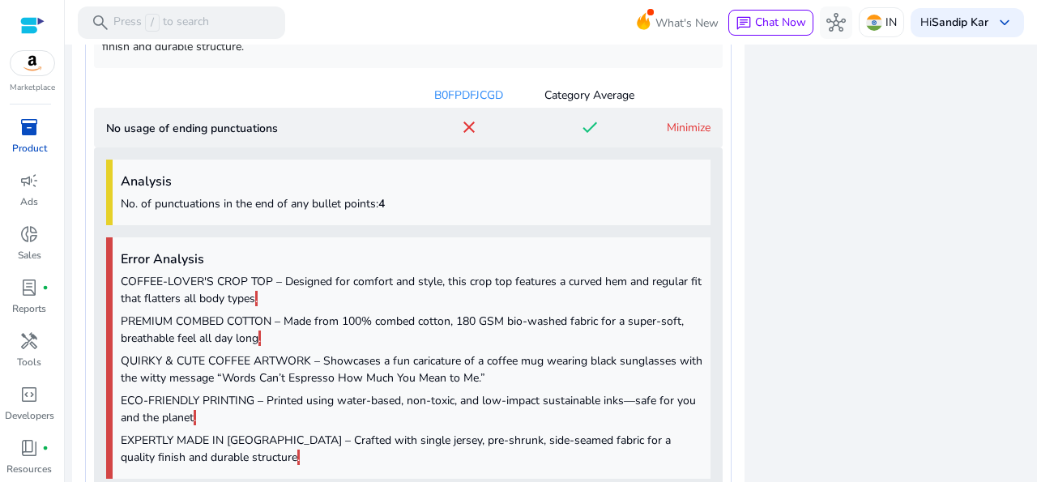
click at [693, 121] on link "Minimize" at bounding box center [689, 127] width 44 height 15
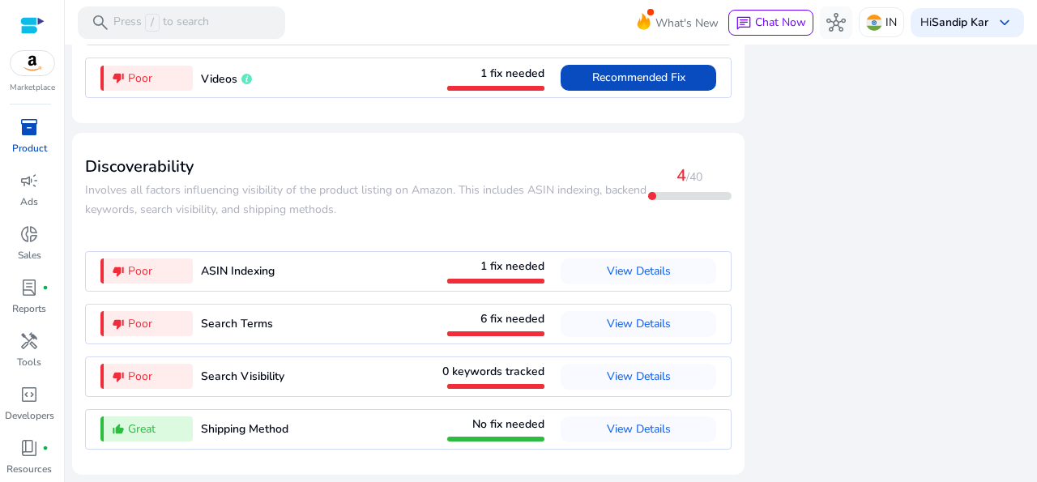
scroll to position [2167, 0]
click at [652, 266] on span "View Details" at bounding box center [639, 270] width 64 height 15
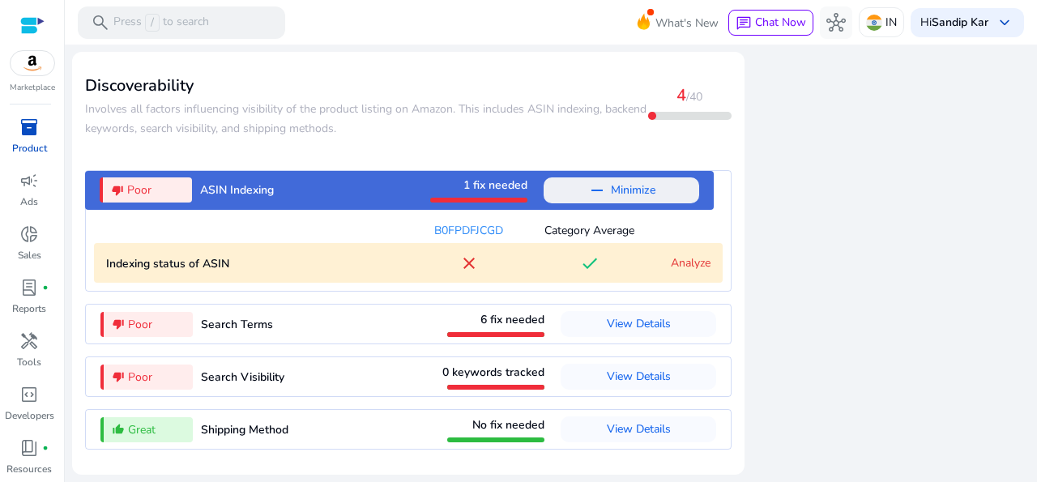
scroll to position [1830, 0]
click at [676, 264] on link "Analyze" at bounding box center [691, 262] width 40 height 15
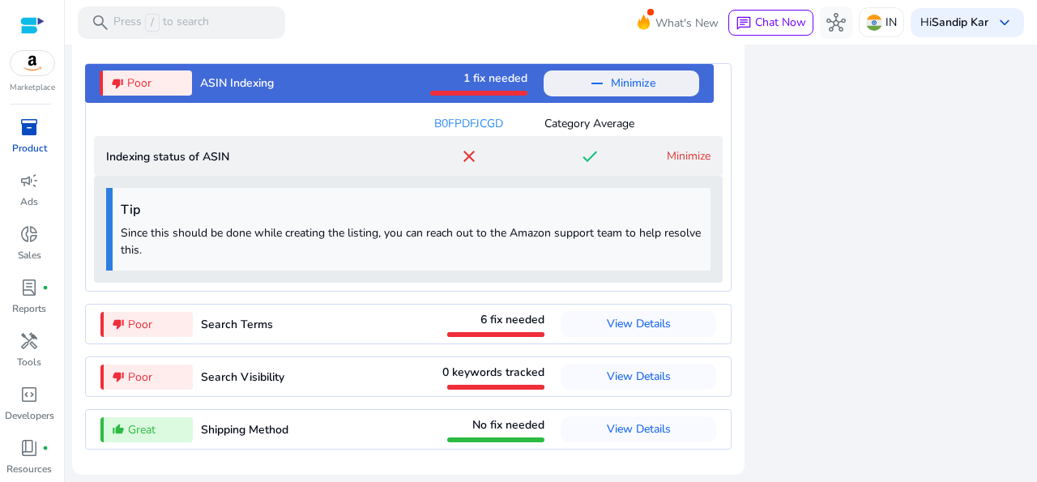
scroll to position [1936, 0]
click at [645, 320] on span "View Details" at bounding box center [639, 323] width 64 height 15
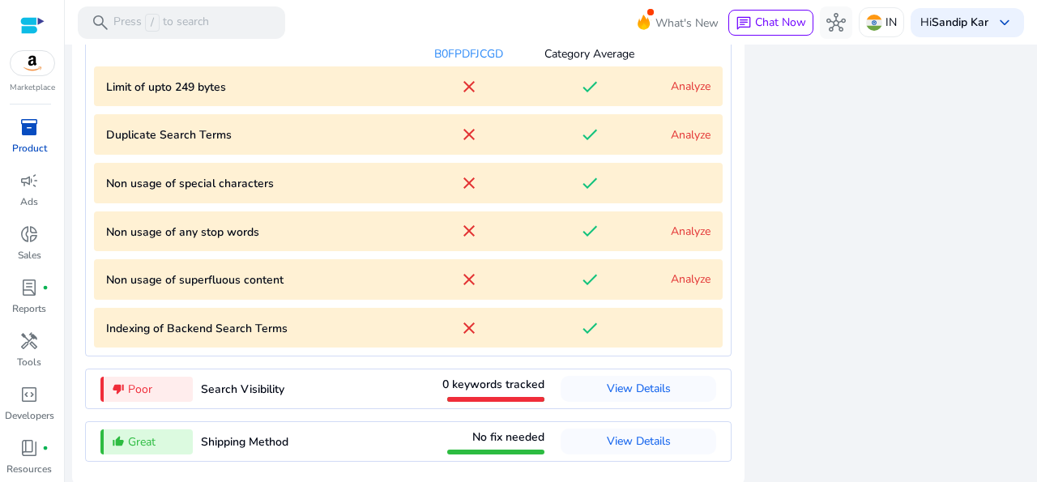
scroll to position [2054, 0]
click at [684, 142] on link "Analyze" at bounding box center [691, 133] width 40 height 15
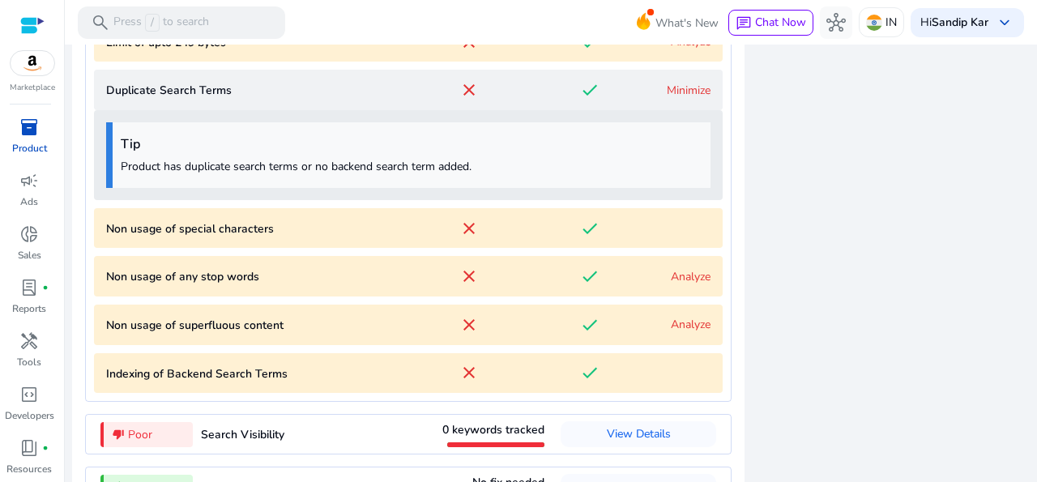
scroll to position [2057, 0]
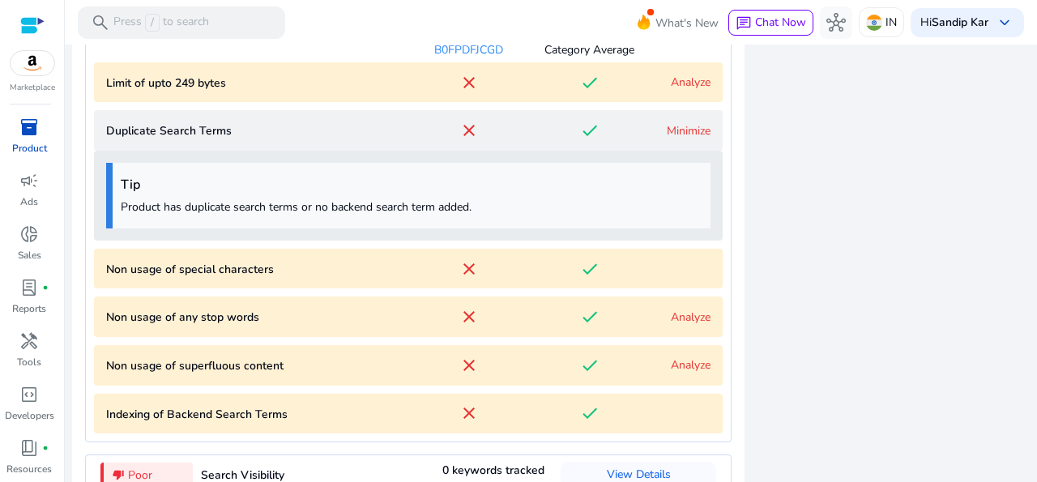
click at [684, 139] on link "Minimize" at bounding box center [689, 130] width 44 height 15
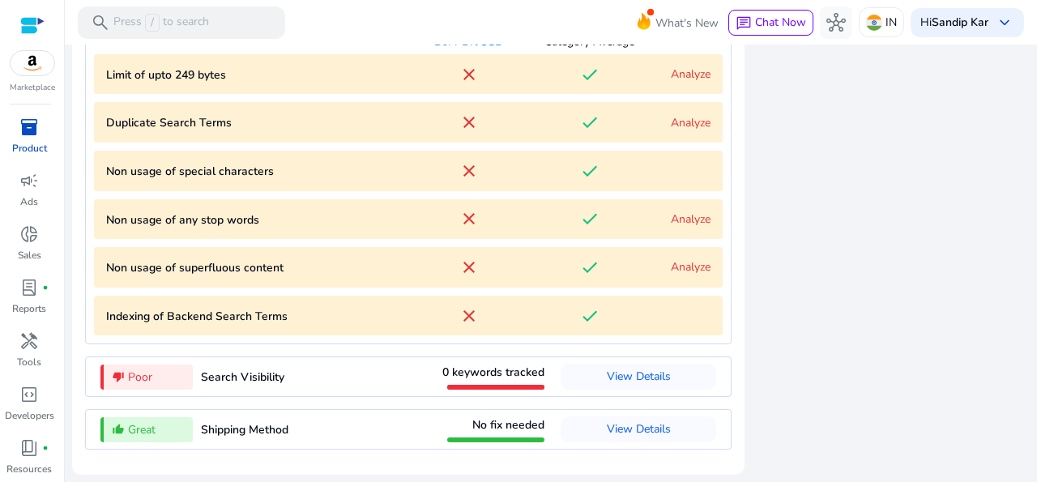
scroll to position [2071, 0]
click at [657, 376] on span "View Details" at bounding box center [639, 376] width 64 height 15
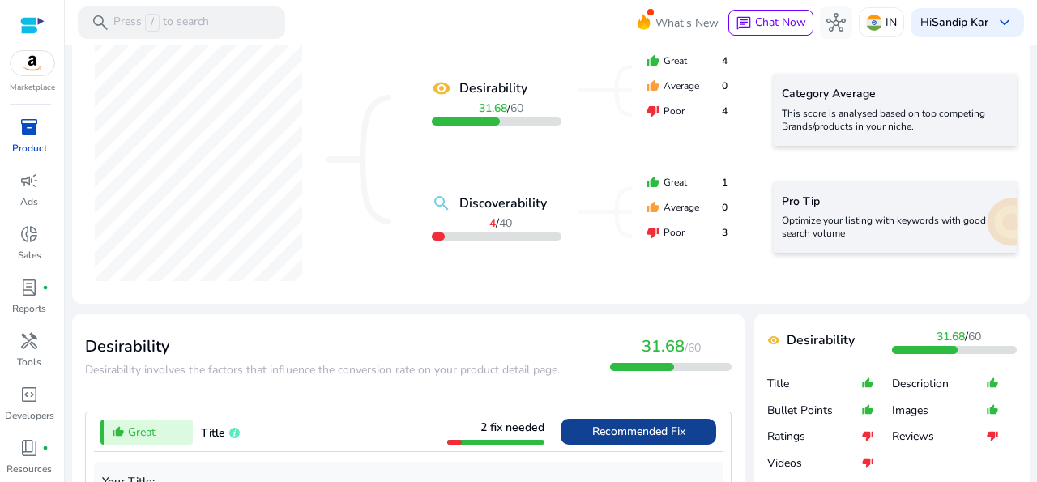
scroll to position [0, 0]
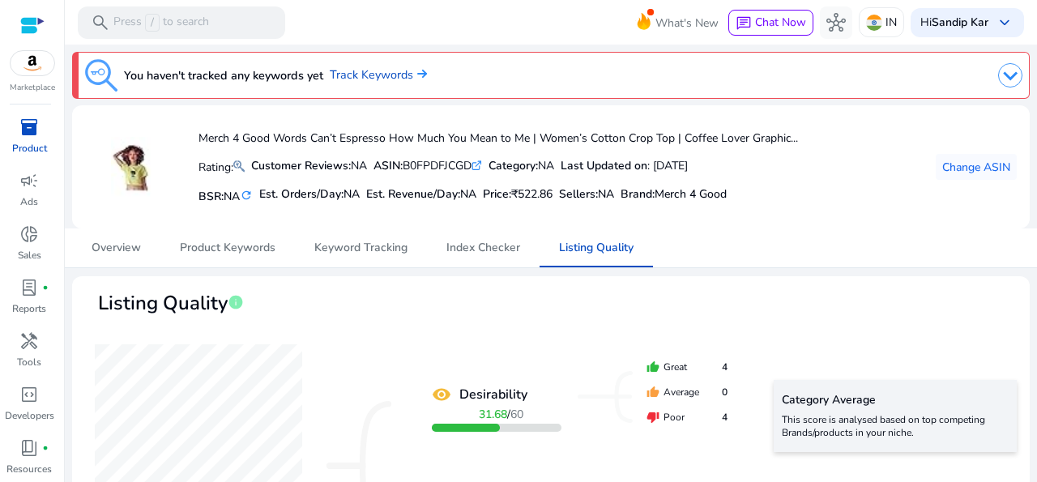
click at [27, 146] on p "Product" at bounding box center [29, 148] width 35 height 15
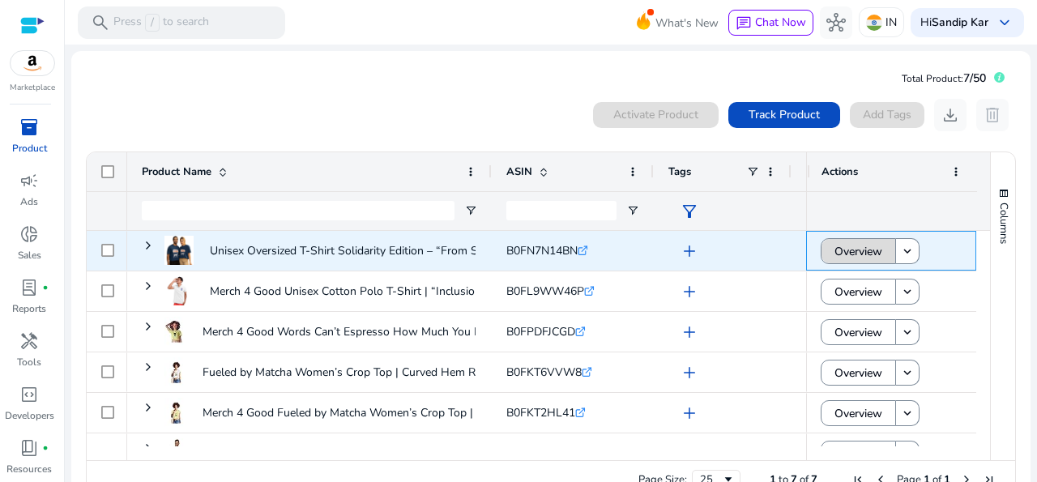
click at [856, 252] on span "Overview" at bounding box center [858, 251] width 48 height 33
